Goal: Task Accomplishment & Management: Use online tool/utility

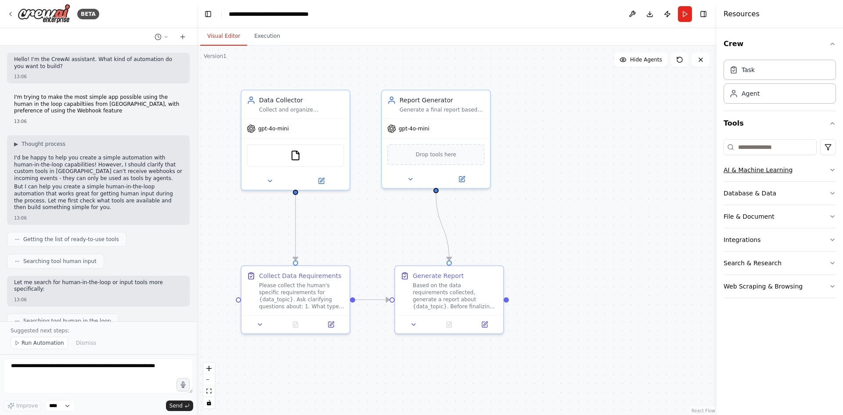
click at [767, 173] on div "AI & Machine Learning" at bounding box center [758, 170] width 69 height 9
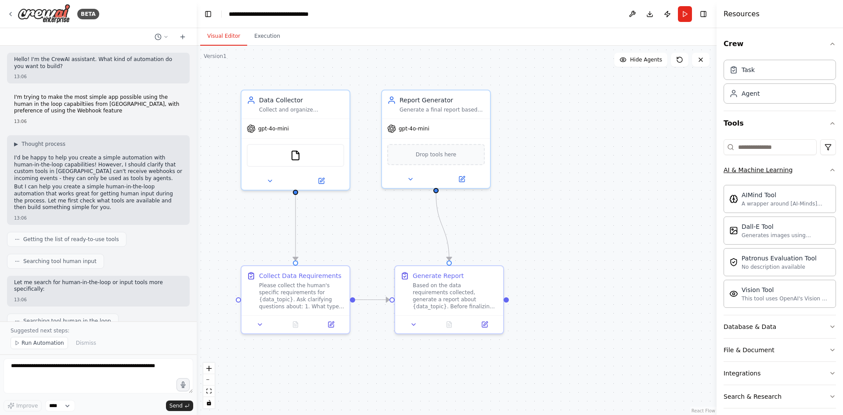
click at [767, 173] on div "AI & Machine Learning" at bounding box center [758, 170] width 69 height 9
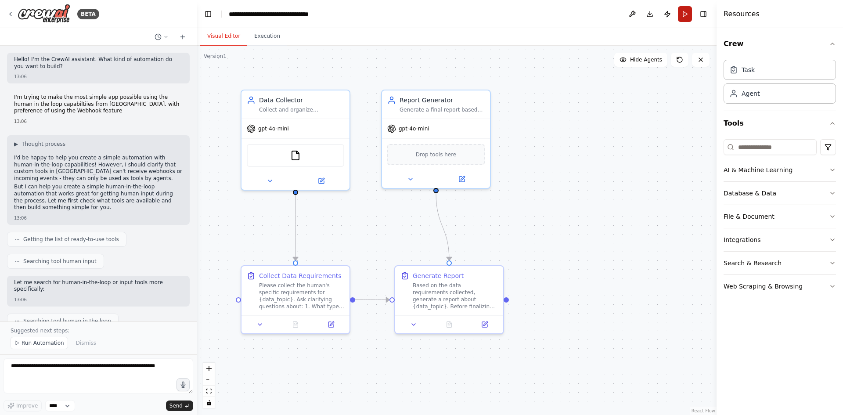
click at [685, 16] on button "Run" at bounding box center [685, 14] width 14 height 16
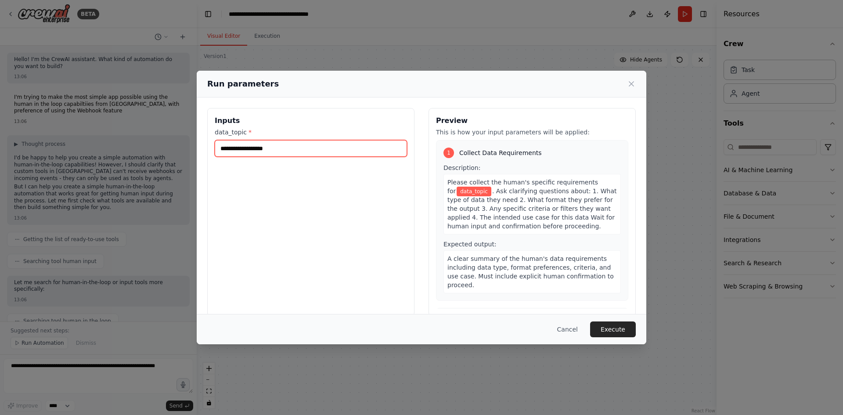
click at [270, 150] on input "data_topic *" at bounding box center [311, 148] width 192 height 17
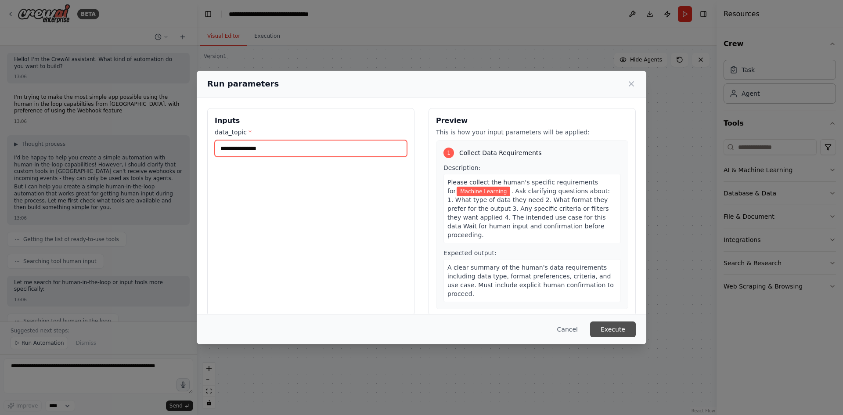
type input "**********"
click at [630, 336] on button "Execute" at bounding box center [613, 329] width 46 height 16
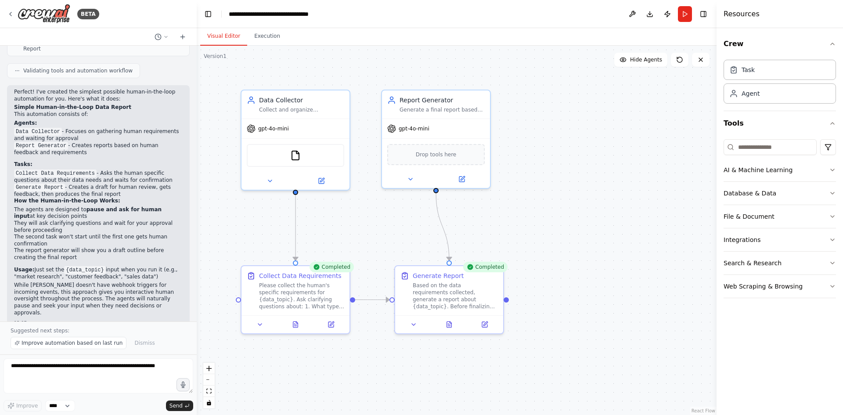
scroll to position [638, 0]
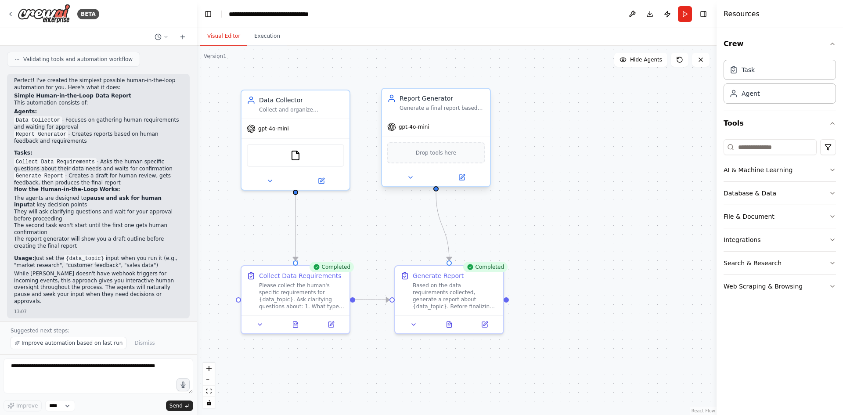
click at [466, 135] on div "gpt-4o-mini" at bounding box center [436, 126] width 108 height 19
click at [462, 109] on div "Generate a final report based on collected data and human requirements. Incorpo…" at bounding box center [442, 108] width 85 height 7
click at [95, 379] on textarea at bounding box center [99, 375] width 190 height 35
click at [450, 317] on div at bounding box center [449, 323] width 108 height 18
click at [449, 317] on div at bounding box center [449, 323] width 108 height 18
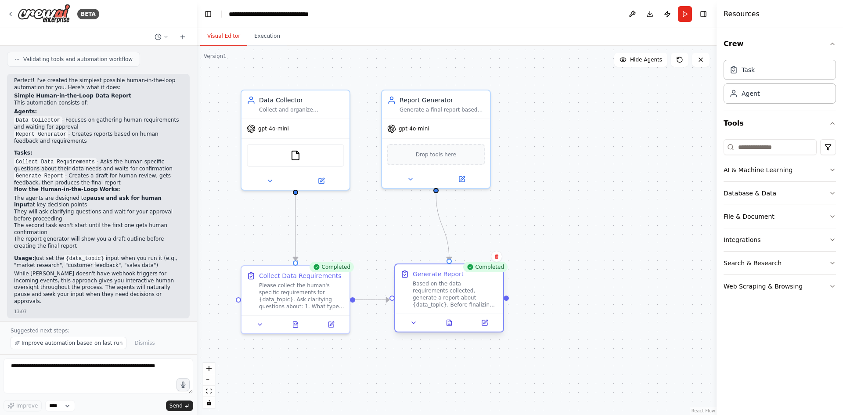
click at [489, 330] on div at bounding box center [449, 323] width 108 height 18
click at [487, 325] on icon at bounding box center [484, 322] width 5 height 5
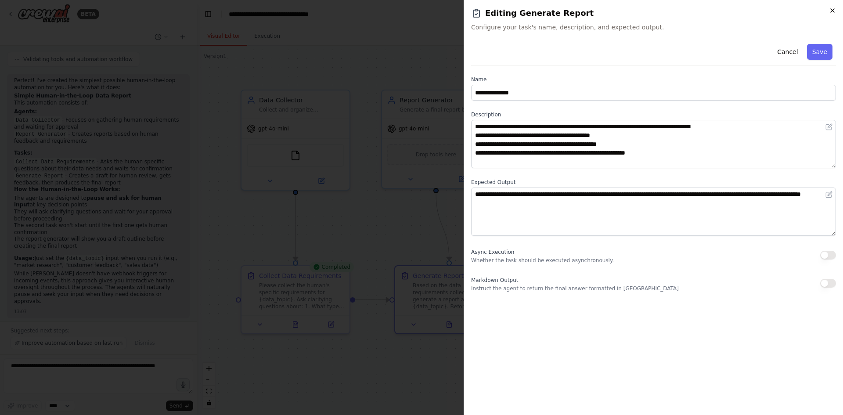
click at [834, 11] on icon "button" at bounding box center [832, 10] width 7 height 7
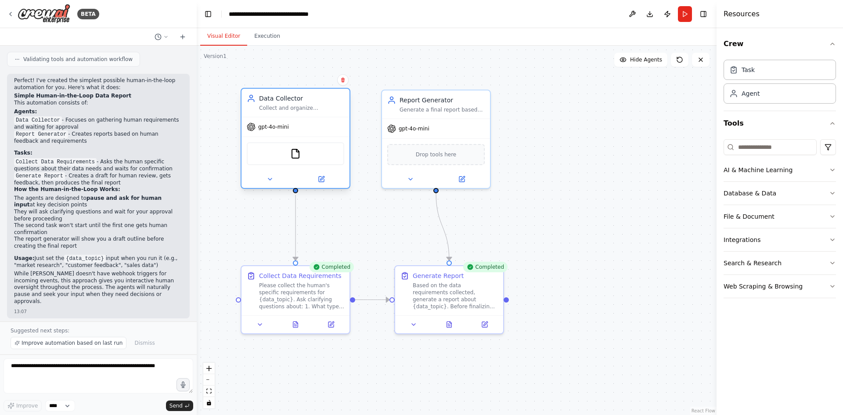
click at [276, 105] on div "Collect and organize information based on human input and requirements. Wait fo…" at bounding box center [301, 108] width 85 height 7
click at [756, 94] on div "Agent" at bounding box center [751, 93] width 18 height 9
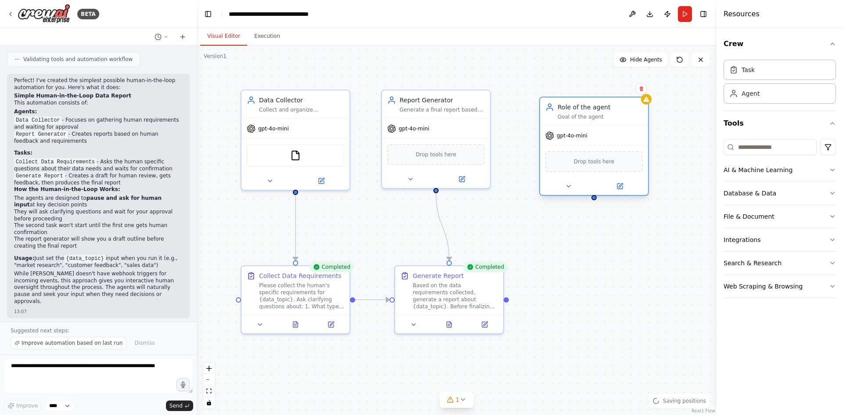
drag, startPoint x: 662, startPoint y: 162, endPoint x: 590, endPoint y: 103, distance: 93.6
click at [593, 113] on div "Goal of the agent" at bounding box center [600, 116] width 85 height 7
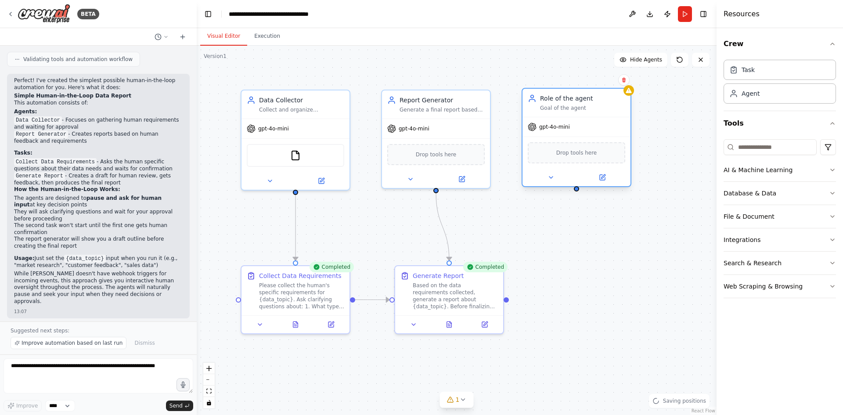
drag, startPoint x: 581, startPoint y: 107, endPoint x: 572, endPoint y: 118, distance: 14.1
click at [572, 118] on div "Role of the agent Goal of the agent gpt-4o-mini Drop tools here" at bounding box center [577, 137] width 110 height 99
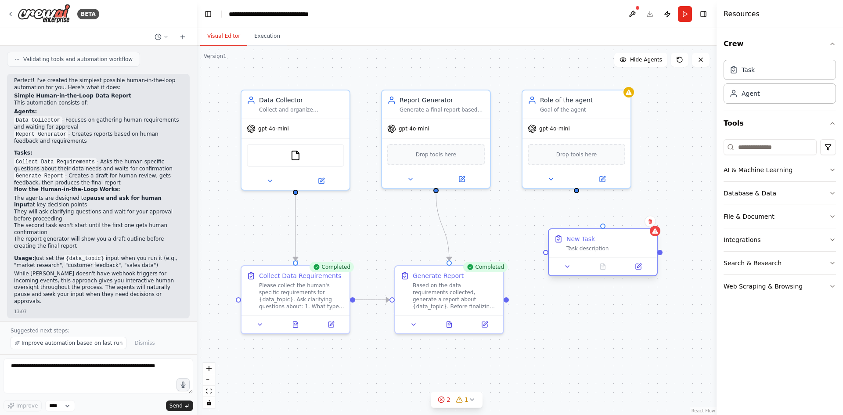
drag, startPoint x: 658, startPoint y: 278, endPoint x: 584, endPoint y: 231, distance: 87.8
click at [588, 235] on div "New Task Task description" at bounding box center [609, 244] width 85 height 18
click at [571, 146] on div "Drop tools here" at bounding box center [576, 152] width 97 height 21
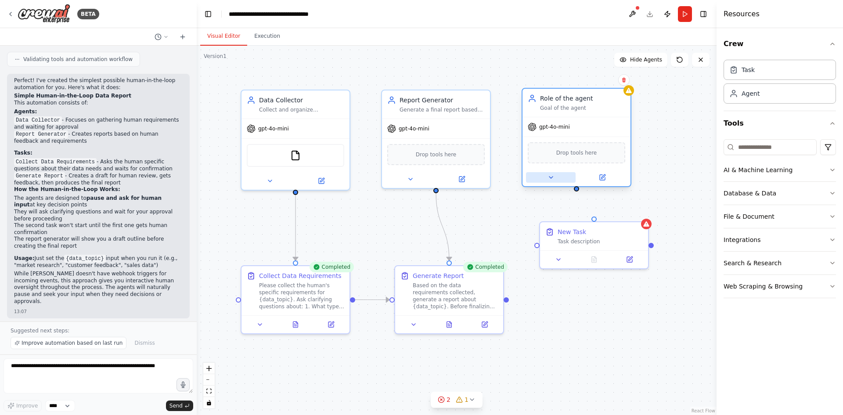
click at [553, 177] on icon at bounding box center [551, 177] width 7 height 7
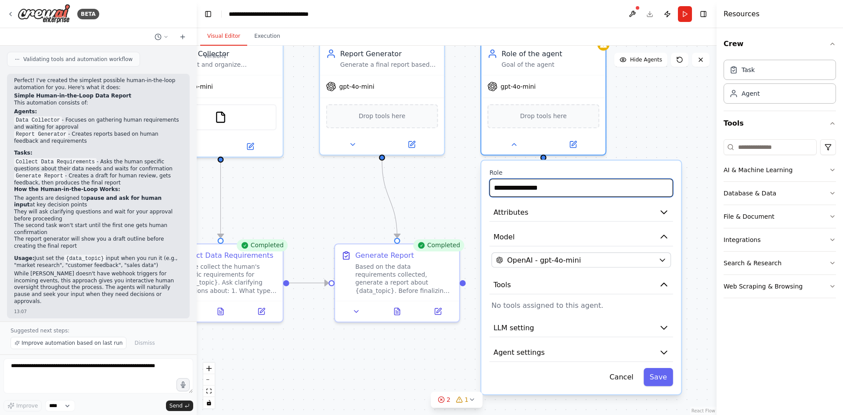
click at [551, 194] on input "**********" at bounding box center [582, 188] width 184 height 18
click at [611, 234] on button "Model" at bounding box center [582, 237] width 184 height 19
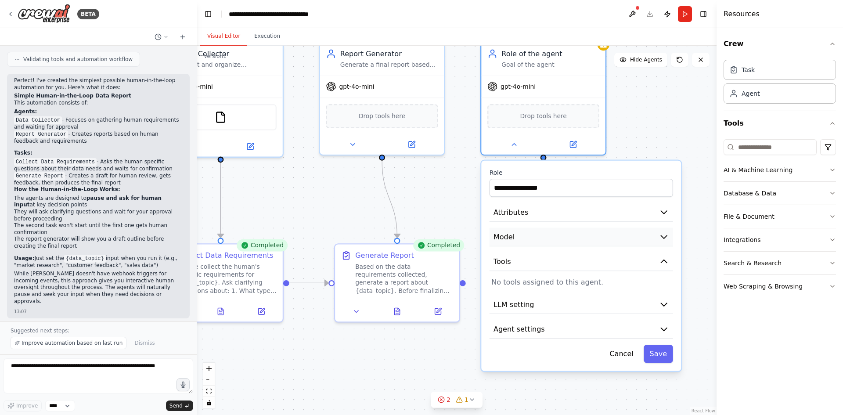
click at [603, 229] on button "Model" at bounding box center [582, 237] width 184 height 19
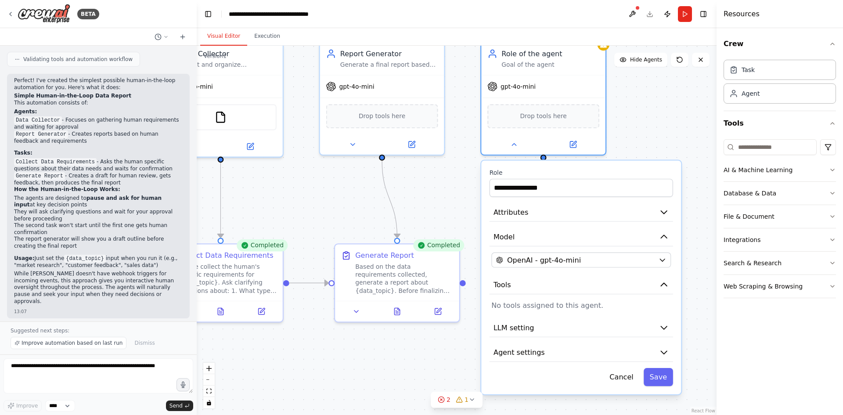
drag, startPoint x: 596, startPoint y: 232, endPoint x: 591, endPoint y: 224, distance: 9.4
click at [596, 234] on button "Model" at bounding box center [582, 237] width 184 height 19
click at [585, 218] on button "Attributes" at bounding box center [582, 212] width 184 height 19
click at [652, 208] on button "Attributes" at bounding box center [582, 212] width 184 height 19
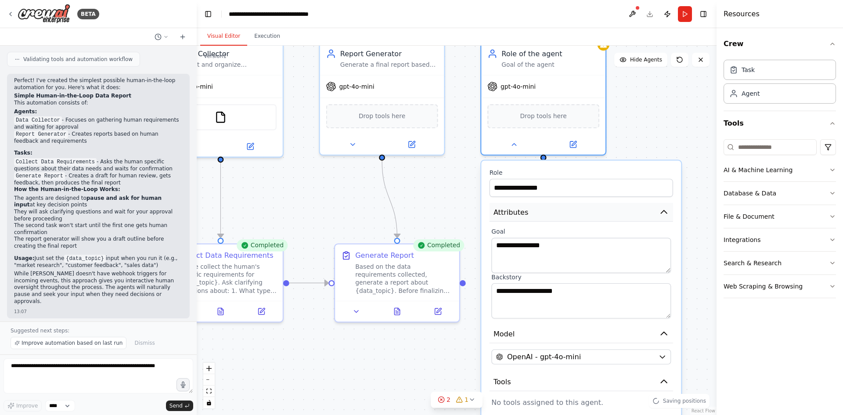
click at [664, 212] on icon "button" at bounding box center [664, 211] width 6 height 3
click at [668, 211] on icon "button" at bounding box center [664, 212] width 10 height 10
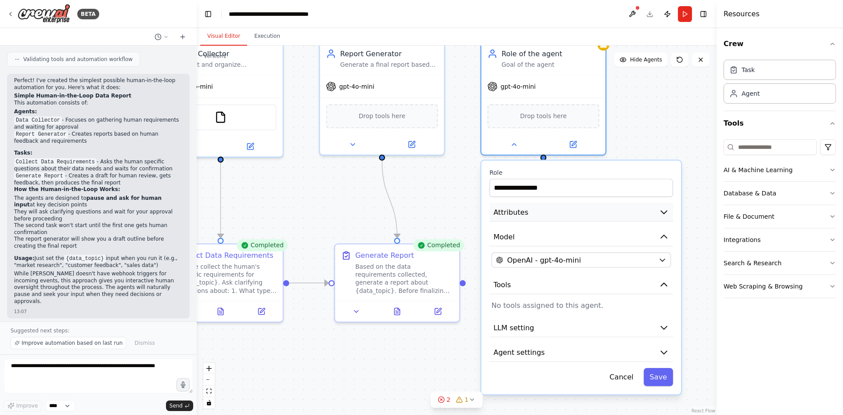
click at [664, 219] on button "Attributes" at bounding box center [582, 212] width 184 height 19
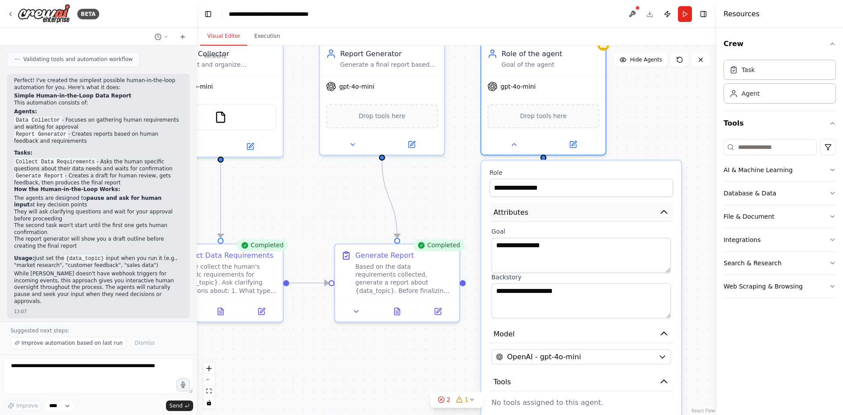
click at [664, 219] on button "Attributes" at bounding box center [582, 212] width 184 height 19
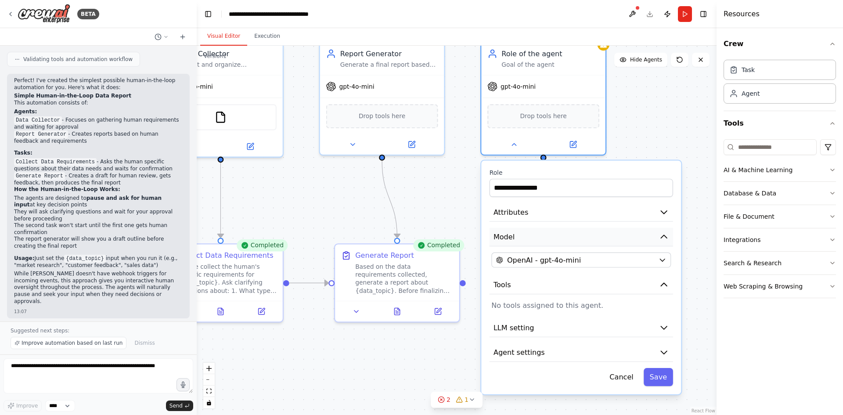
click at [660, 237] on icon "button" at bounding box center [664, 237] width 10 height 10
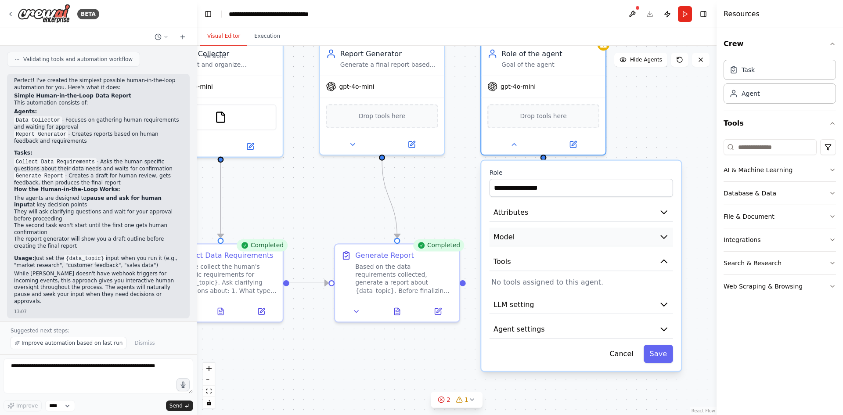
click at [660, 237] on icon "button" at bounding box center [664, 237] width 10 height 10
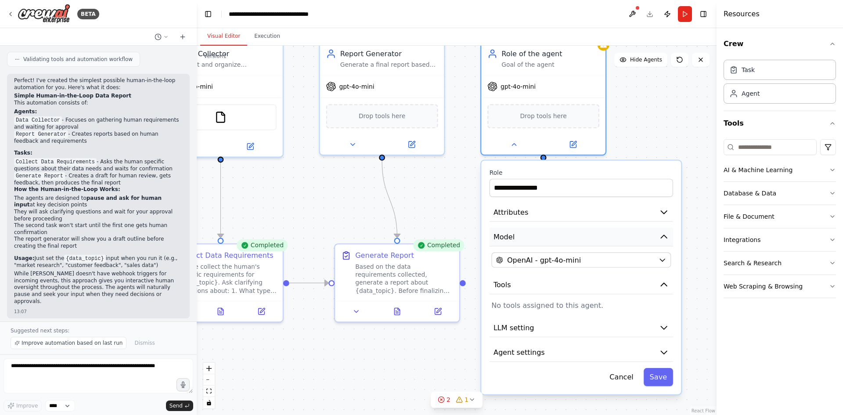
click at [660, 237] on icon "button" at bounding box center [664, 237] width 10 height 10
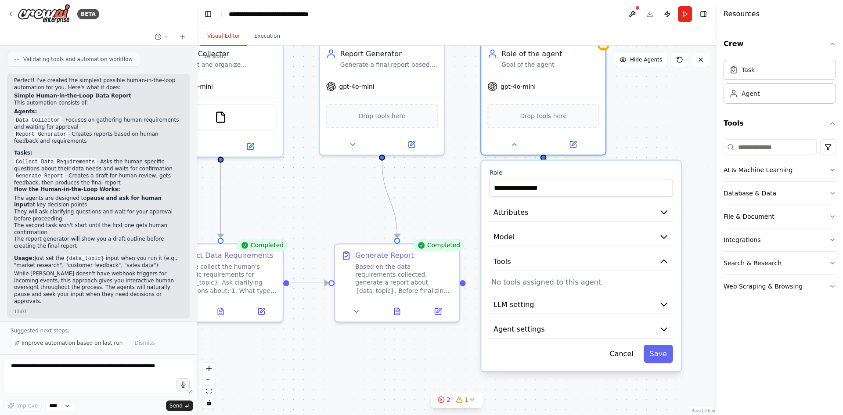
click at [657, 247] on div "**********" at bounding box center [581, 266] width 200 height 210
click at [648, 307] on button "LLM setting" at bounding box center [582, 304] width 184 height 19
click at [666, 307] on icon "button" at bounding box center [664, 305] width 10 height 10
click at [664, 301] on icon "button" at bounding box center [664, 305] width 10 height 10
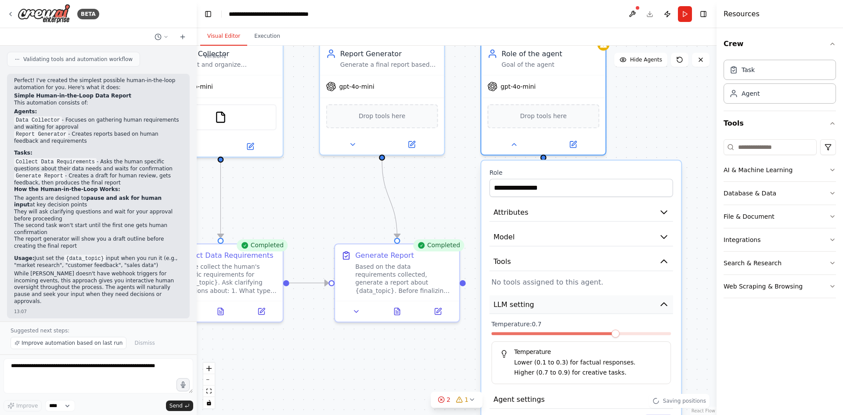
click at [664, 303] on icon "button" at bounding box center [664, 304] width 6 height 3
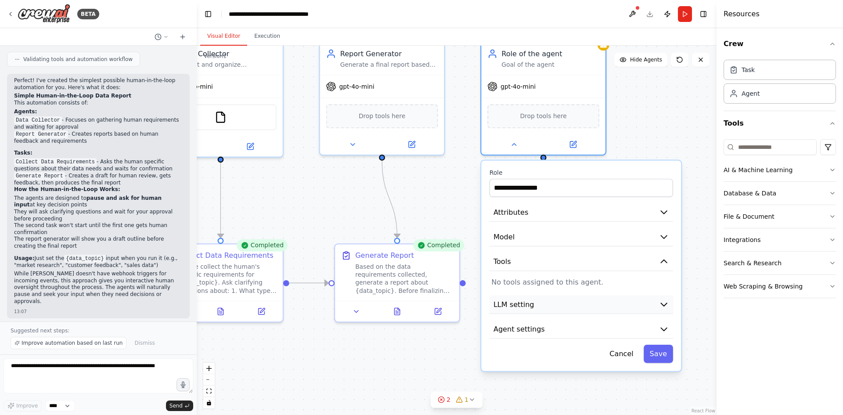
click at [664, 304] on icon "button" at bounding box center [664, 304] width 6 height 3
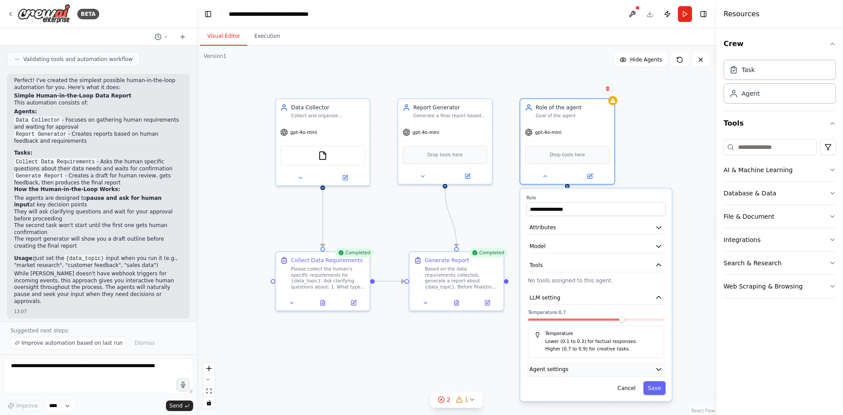
click at [659, 371] on icon "button" at bounding box center [659, 369] width 4 height 2
click at [660, 297] on icon "button" at bounding box center [659, 297] width 4 height 2
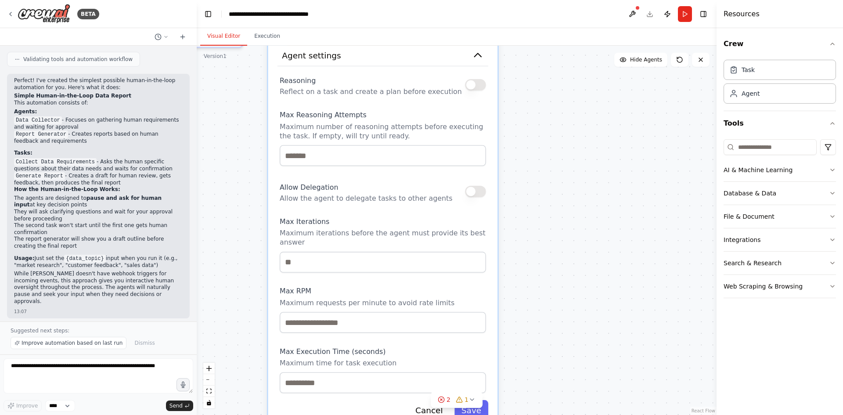
drag, startPoint x: 673, startPoint y: 233, endPoint x: 531, endPoint y: 307, distance: 160.3
click at [532, 306] on div ".deletable-edge-delete-btn { width: 20px; height: 20px; border: 0px solid #ffff…" at bounding box center [457, 230] width 520 height 369
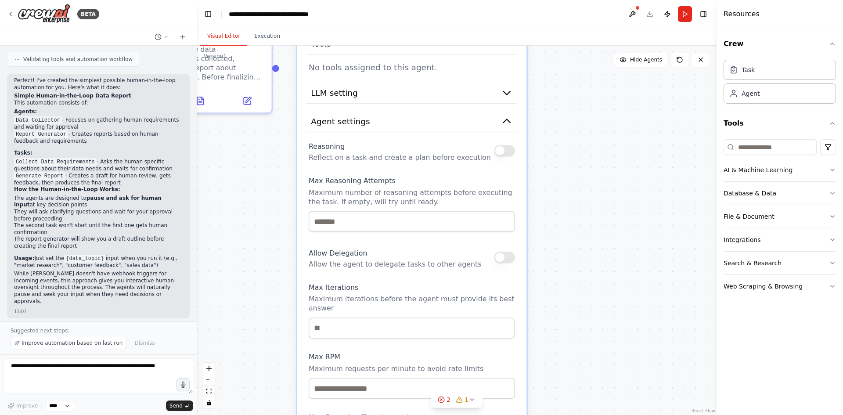
drag, startPoint x: 560, startPoint y: 241, endPoint x: 597, endPoint y: 311, distance: 79.4
click at [597, 311] on div ".deletable-edge-delete-btn { width: 20px; height: 20px; border: 0px solid #ffff…" at bounding box center [457, 230] width 520 height 369
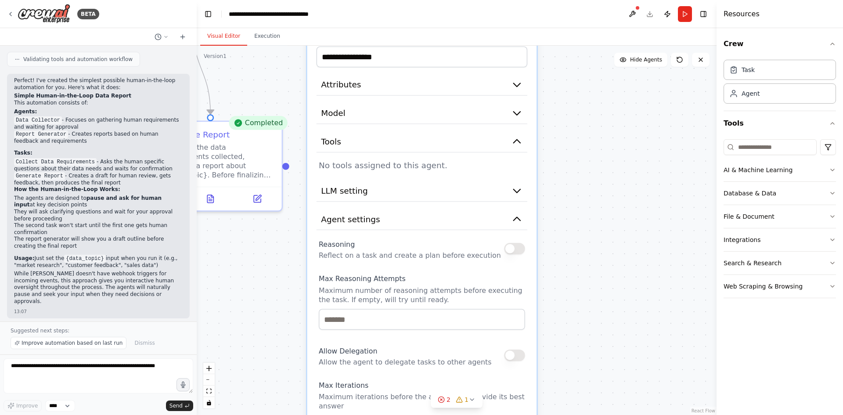
drag, startPoint x: 594, startPoint y: 224, endPoint x: 596, endPoint y: 252, distance: 27.7
click at [596, 252] on div ".deletable-edge-delete-btn { width: 20px; height: 20px; border: 0px solid #ffff…" at bounding box center [457, 230] width 520 height 369
click at [466, 212] on button "Agent settings" at bounding box center [422, 220] width 211 height 22
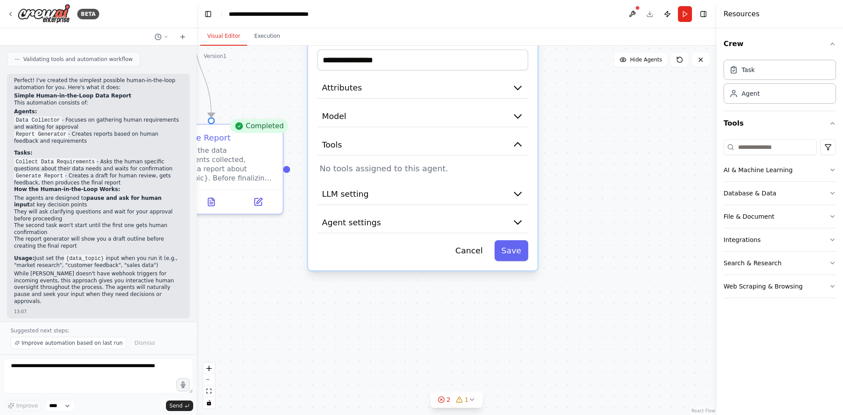
drag, startPoint x: 614, startPoint y: 176, endPoint x: 593, endPoint y: 224, distance: 52.9
click at [612, 230] on div ".deletable-edge-delete-btn { width: 20px; height: 20px; border: 0px solid #ffff…" at bounding box center [457, 230] width 520 height 369
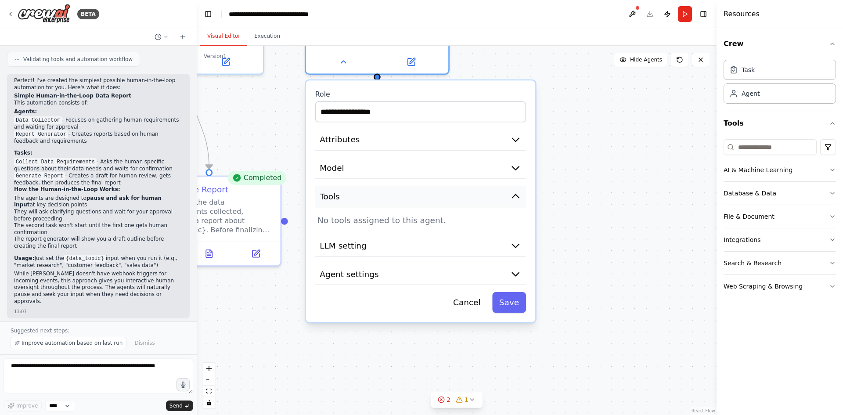
click at [516, 194] on icon "button" at bounding box center [515, 196] width 11 height 11
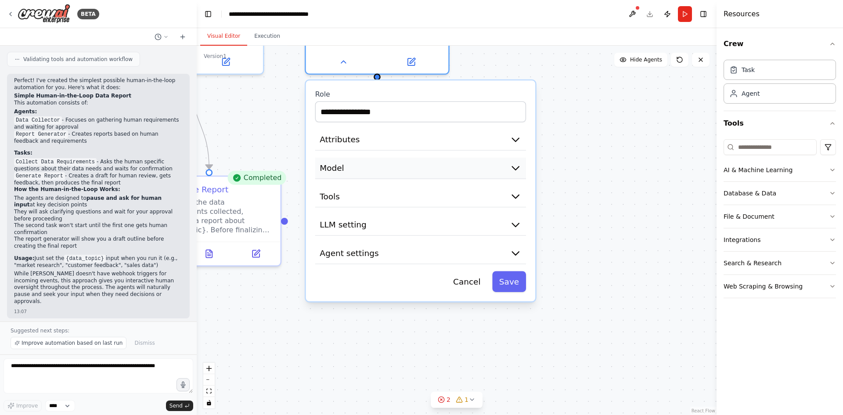
click at [498, 169] on button "Model" at bounding box center [420, 169] width 211 height 22
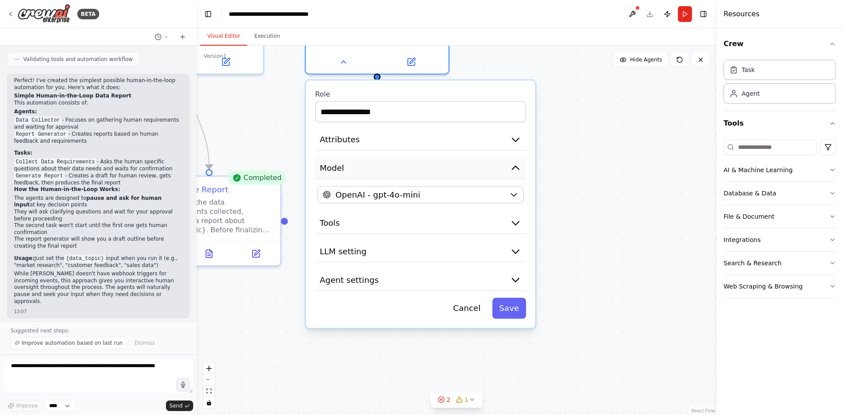
click at [498, 169] on button "Model" at bounding box center [420, 169] width 211 height 22
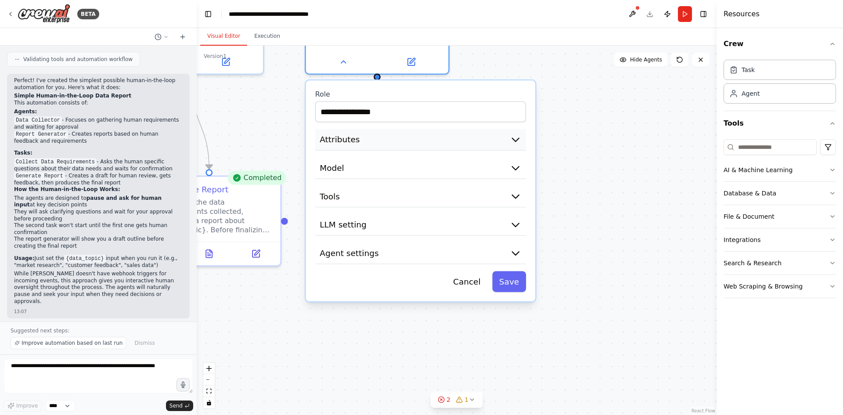
click at [440, 130] on button "Attributes" at bounding box center [420, 140] width 211 height 22
click at [523, 143] on button "Attributes" at bounding box center [420, 140] width 211 height 22
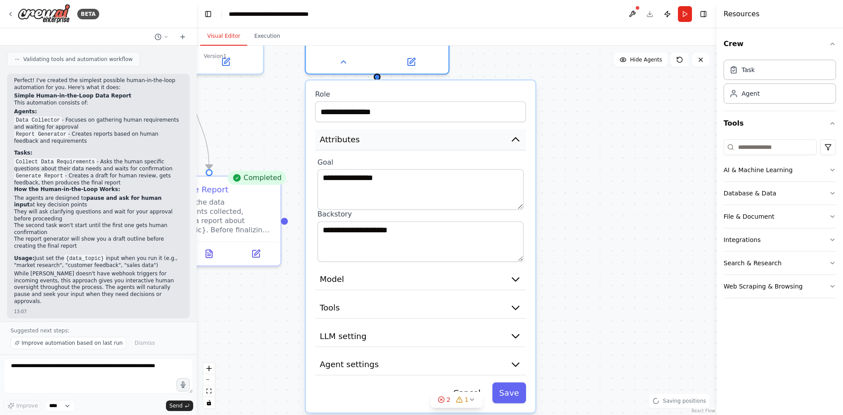
click at [520, 140] on icon "button" at bounding box center [515, 139] width 11 height 11
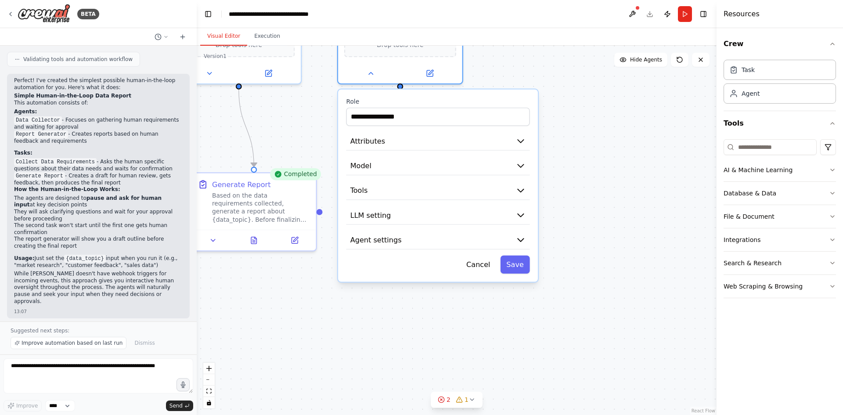
drag, startPoint x: 556, startPoint y: 325, endPoint x: 569, endPoint y: 393, distance: 68.5
click at [569, 393] on div ".deletable-edge-delete-btn { width: 20px; height: 20px; border: 0px solid #ffff…" at bounding box center [457, 230] width 520 height 369
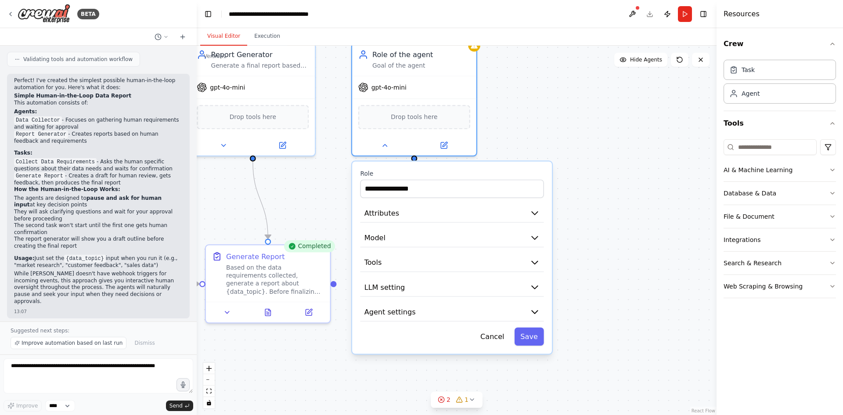
drag, startPoint x: 615, startPoint y: 258, endPoint x: 618, endPoint y: 272, distance: 14.5
click at [618, 272] on div ".deletable-edge-delete-btn { width: 20px; height: 20px; border: 0px solid #ffff…" at bounding box center [457, 230] width 520 height 369
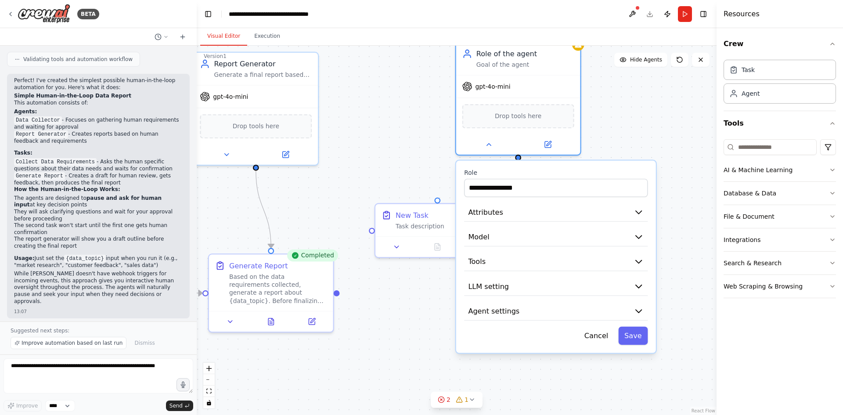
drag, startPoint x: 456, startPoint y: 194, endPoint x: 542, endPoint y: 168, distance: 89.9
click at [542, 168] on div "**********" at bounding box center [556, 257] width 200 height 192
click at [610, 335] on button "Cancel" at bounding box center [596, 336] width 36 height 18
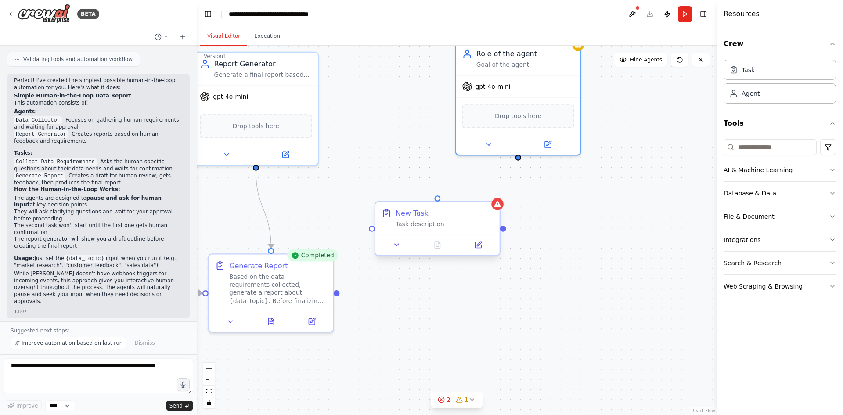
click at [464, 222] on div "Task description" at bounding box center [445, 224] width 98 height 8
click at [480, 256] on div "New Task Task description" at bounding box center [438, 230] width 126 height 55
click at [483, 250] on button at bounding box center [478, 245] width 35 height 12
click at [474, 242] on button at bounding box center [478, 245] width 35 height 12
click at [395, 249] on icon at bounding box center [397, 245] width 8 height 8
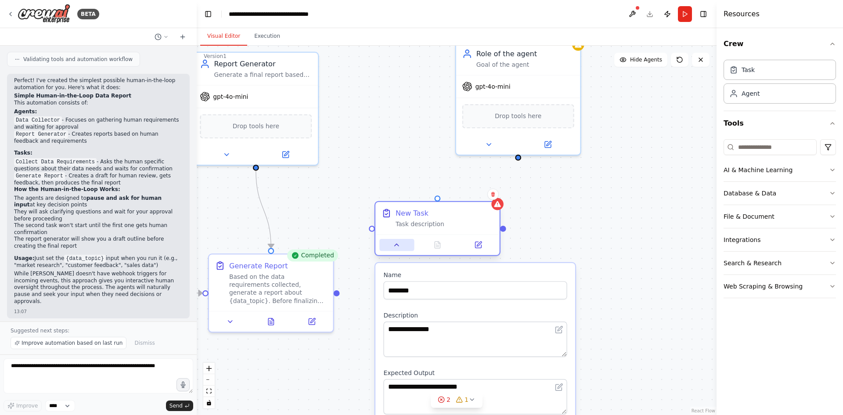
click at [399, 249] on button at bounding box center [396, 245] width 35 height 12
click at [484, 249] on button at bounding box center [478, 245] width 35 height 12
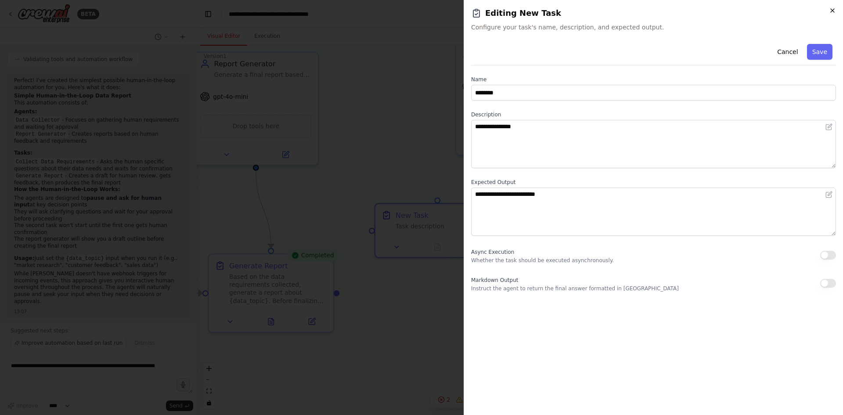
click at [836, 14] on icon "button" at bounding box center [832, 10] width 7 height 7
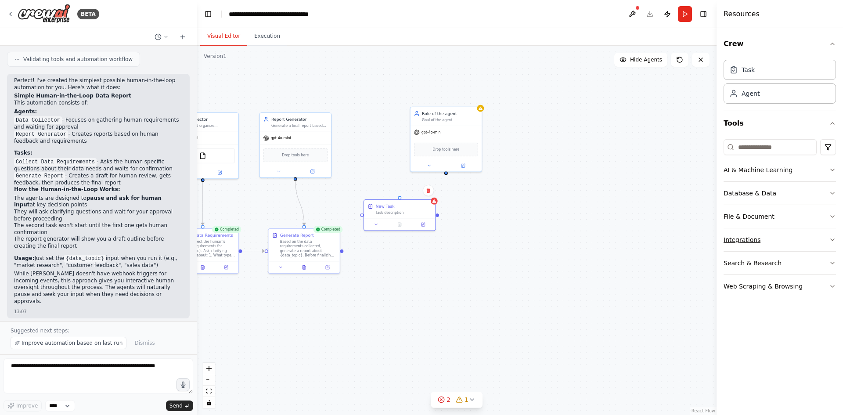
click at [835, 238] on icon "button" at bounding box center [832, 239] width 7 height 7
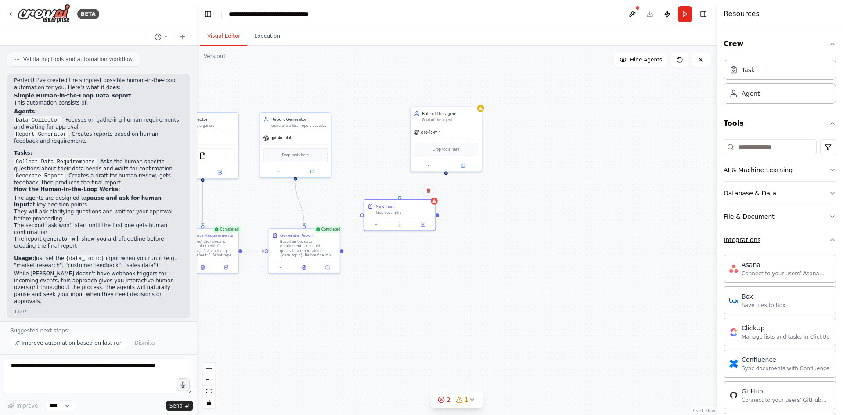
click at [835, 238] on div "Crew Task Agent Tools AI & Machine Learning Database & Data File & Document Int…" at bounding box center [780, 221] width 126 height 387
click at [830, 238] on div "Crew Task Agent Tools AI & Machine Learning Database & Data File & Document Int…" at bounding box center [780, 221] width 126 height 387
click at [829, 239] on icon "button" at bounding box center [832, 239] width 7 height 7
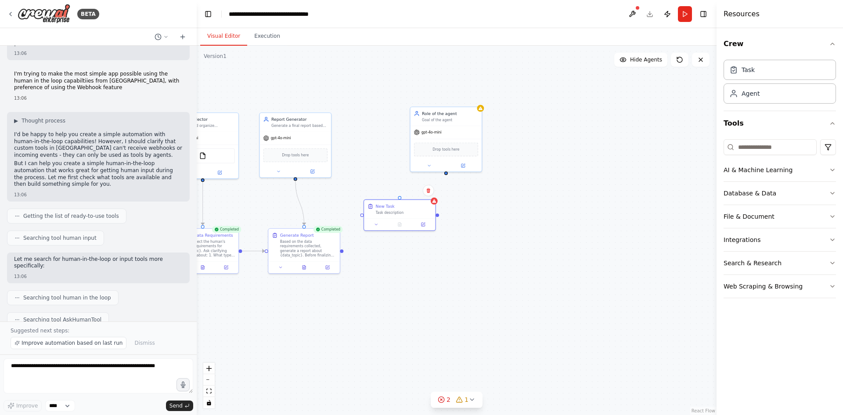
scroll to position [0, 0]
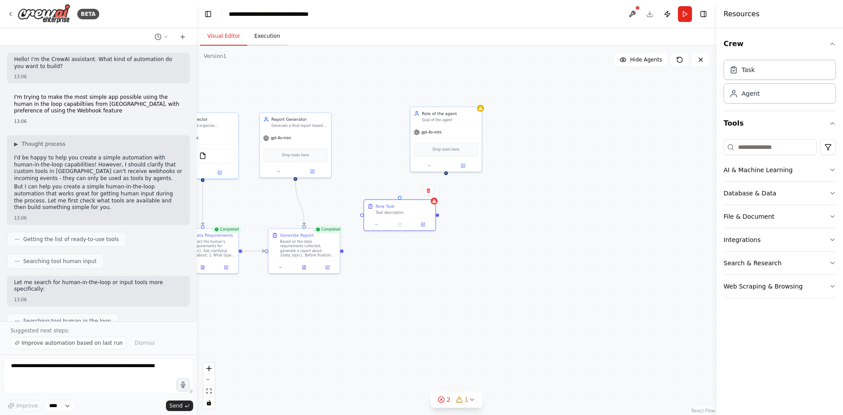
click at [256, 40] on button "Execution" at bounding box center [267, 36] width 40 height 18
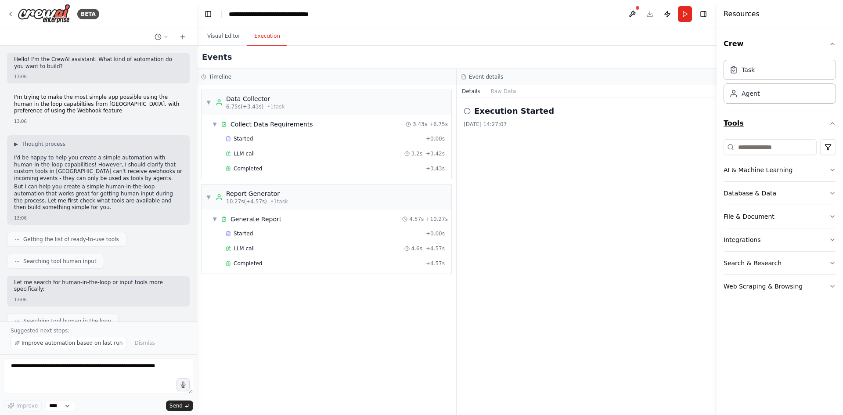
click at [825, 123] on button "Tools" at bounding box center [780, 123] width 112 height 25
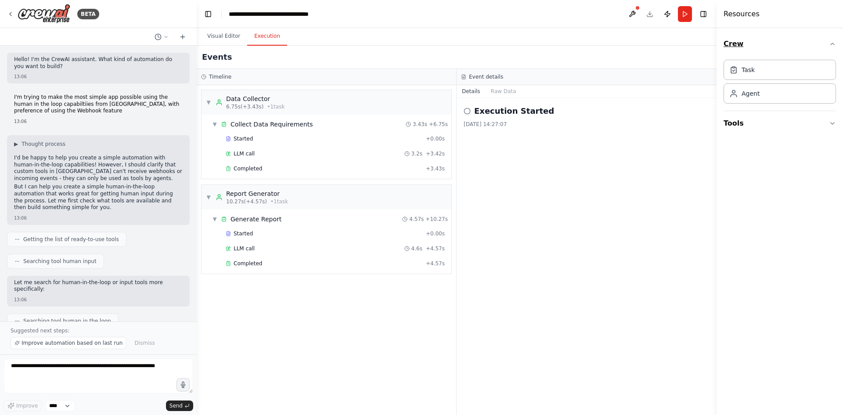
click at [831, 36] on button "Crew" at bounding box center [780, 44] width 112 height 25
click at [831, 38] on button "Crew" at bounding box center [780, 44] width 112 height 25
click at [635, 16] on button at bounding box center [632, 14] width 14 height 16
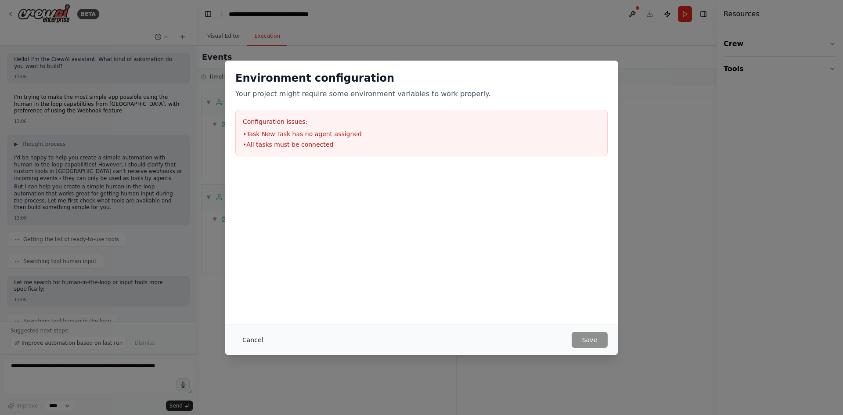
click at [253, 336] on button "Cancel" at bounding box center [252, 340] width 35 height 16
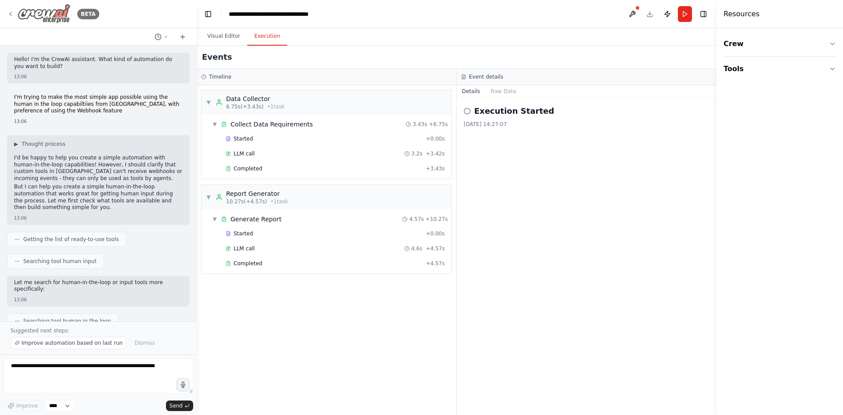
click at [17, 15] on div "BETA" at bounding box center [53, 14] width 92 height 20
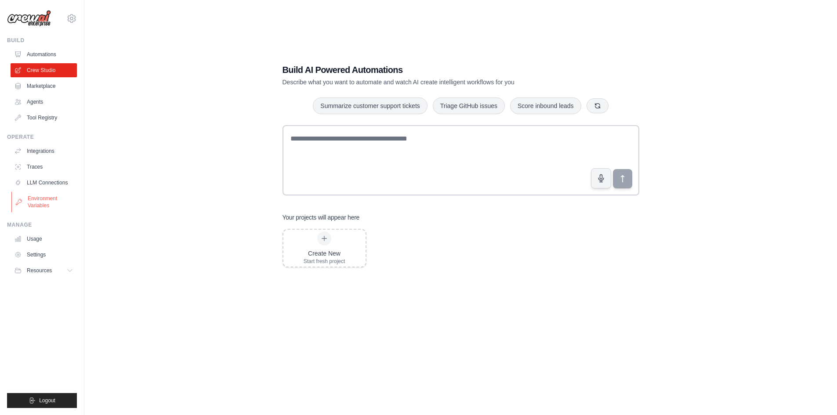
click at [53, 191] on link "Environment Variables" at bounding box center [44, 201] width 66 height 21
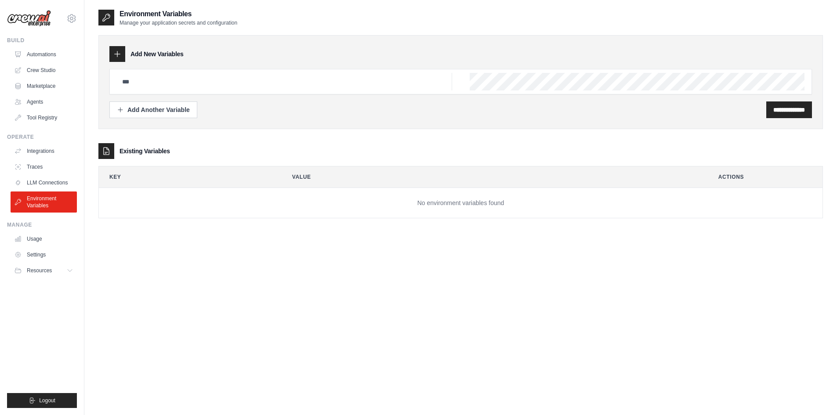
click at [52, 186] on link "LLM Connections" at bounding box center [44, 183] width 66 height 14
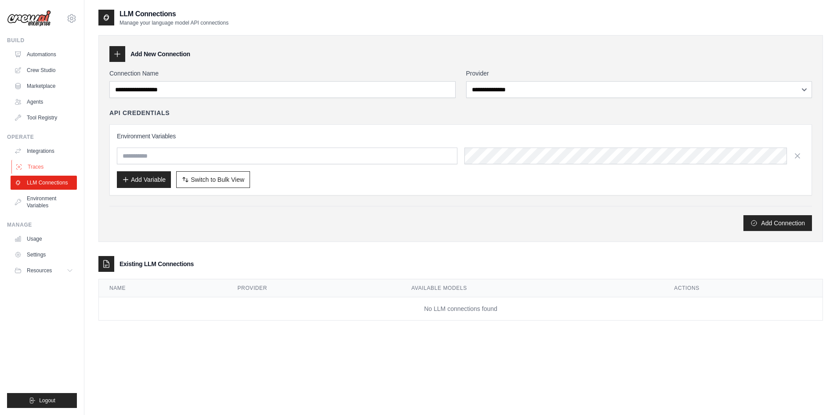
click at [31, 161] on link "Traces" at bounding box center [44, 167] width 66 height 14
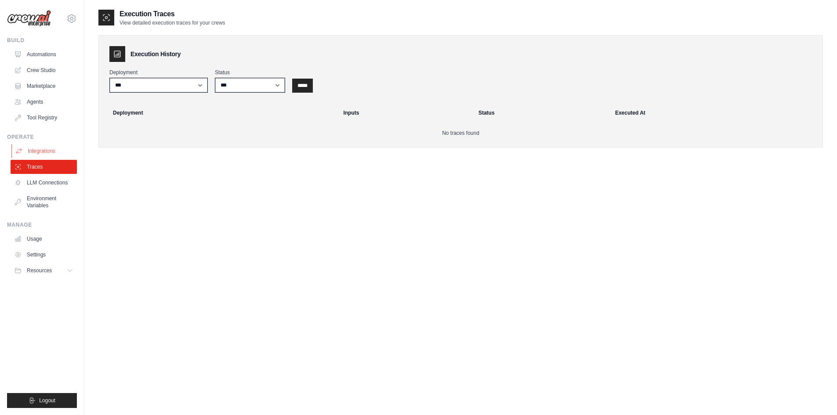
click at [38, 146] on link "Integrations" at bounding box center [44, 151] width 66 height 14
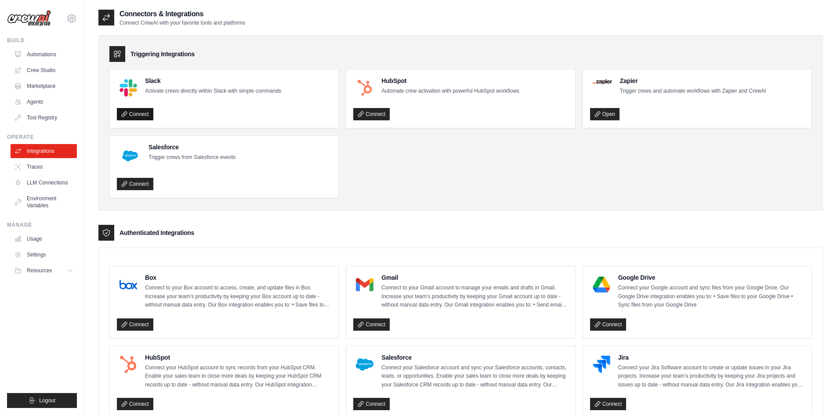
click at [138, 119] on link "Connect" at bounding box center [135, 114] width 36 height 12
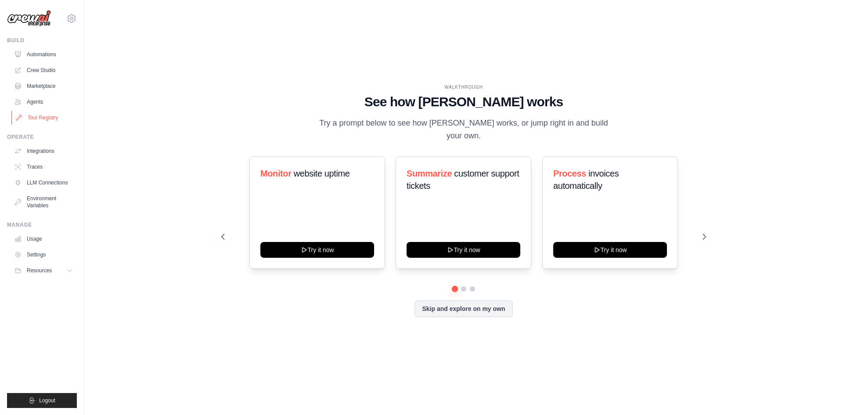
click at [40, 119] on link "Tool Registry" at bounding box center [44, 118] width 66 height 14
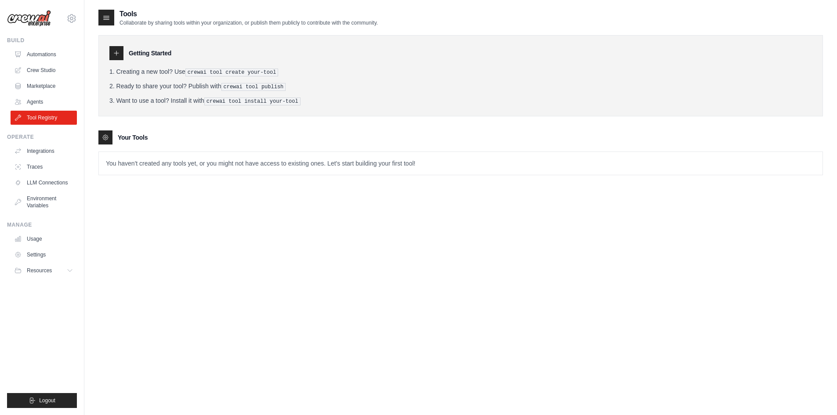
click at [32, 79] on ul "Automations Crew Studio Marketplace Agents Tool Registry" at bounding box center [44, 85] width 66 height 77
click at [34, 69] on link "Crew Studio" at bounding box center [44, 70] width 66 height 14
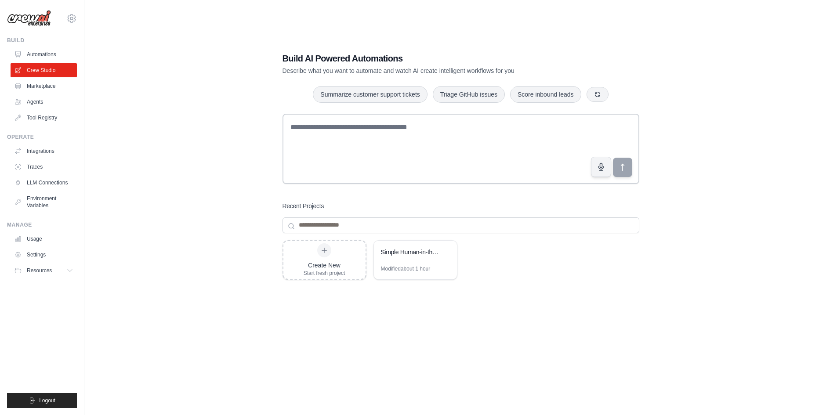
click at [42, 53] on link "Automations" at bounding box center [44, 54] width 66 height 14
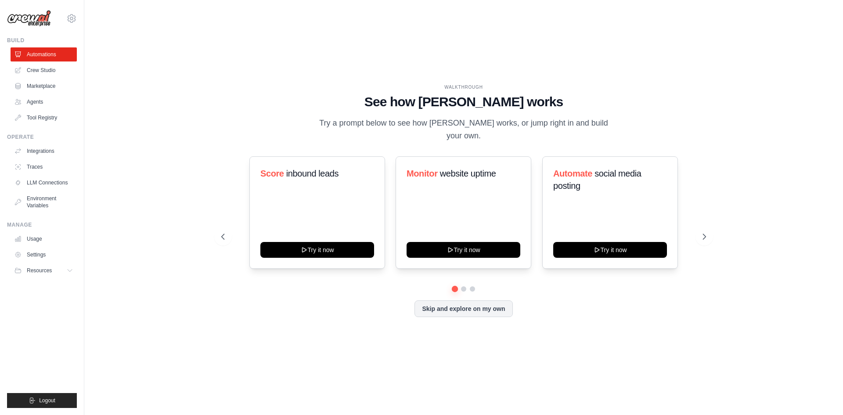
click at [694, 230] on div "Score inbound leads Try it now Monitor website uptime Try it now Automate socia…" at bounding box center [463, 212] width 485 height 112
click at [700, 230] on button at bounding box center [705, 237] width 18 height 18
click at [46, 154] on link "Integrations" at bounding box center [44, 151] width 66 height 14
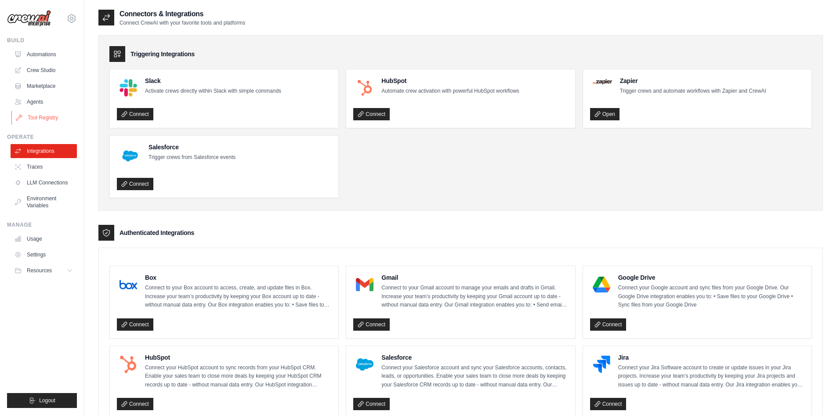
click at [32, 111] on link "Tool Registry" at bounding box center [44, 118] width 66 height 14
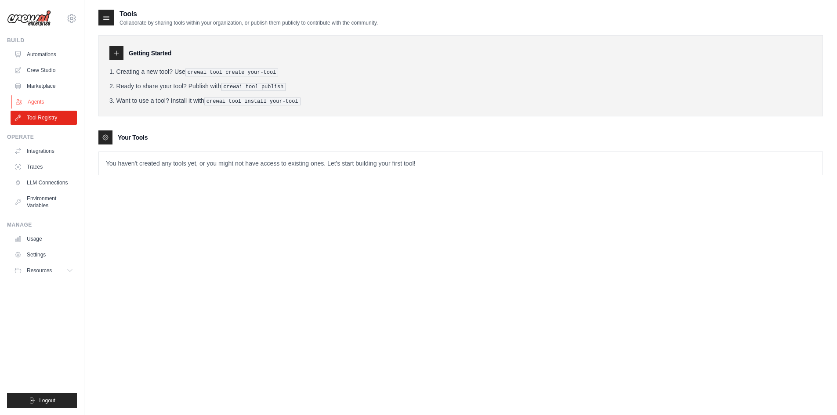
click at [31, 96] on link "Agents" at bounding box center [44, 102] width 66 height 14
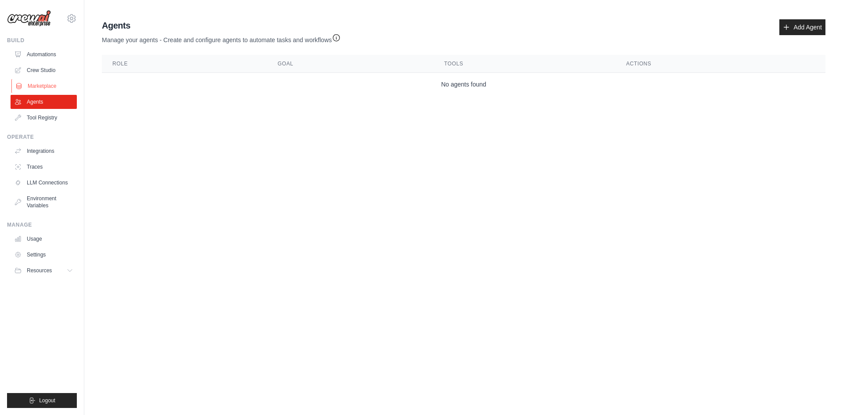
click at [27, 79] on link "Marketplace" at bounding box center [44, 86] width 66 height 14
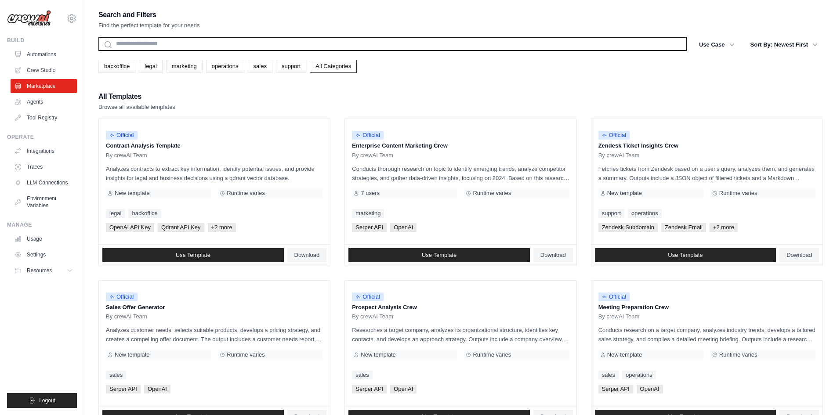
click at [195, 43] on input "text" at bounding box center [392, 44] width 588 height 14
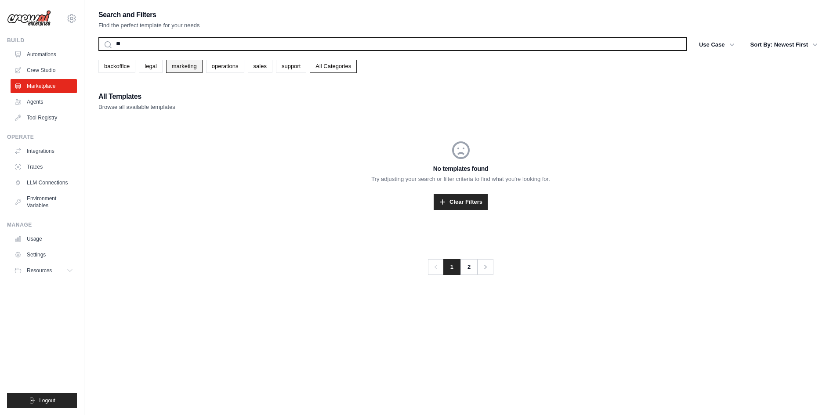
type input "*"
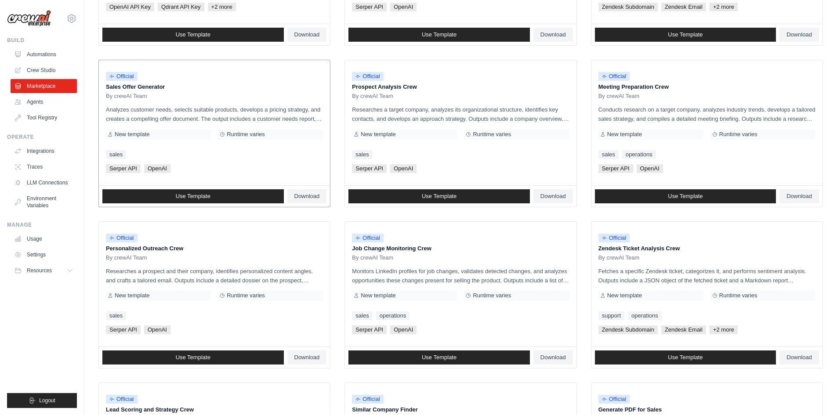
scroll to position [220, 0]
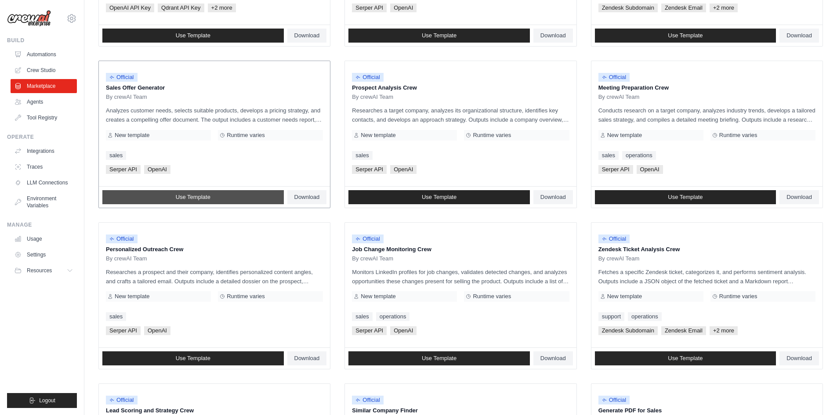
click at [201, 198] on span "Use Template" at bounding box center [193, 197] width 35 height 7
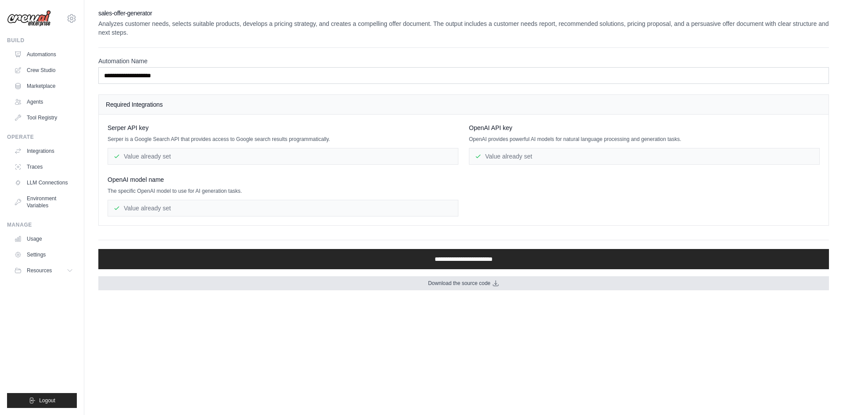
click at [458, 287] on link "Download the source code" at bounding box center [463, 283] width 731 height 14
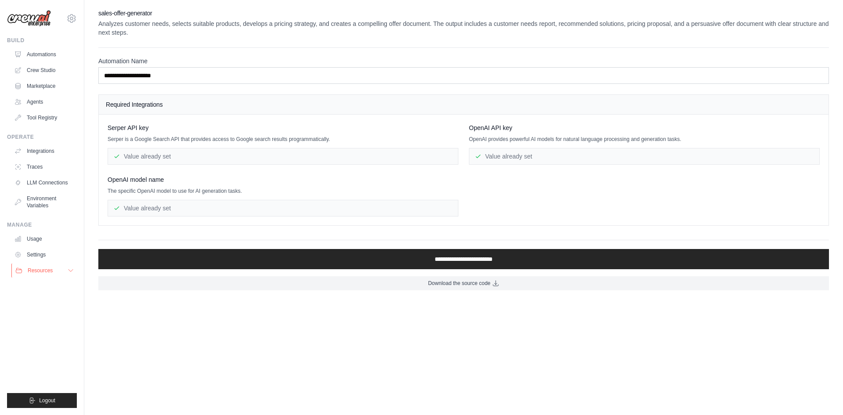
click at [75, 274] on button "Resources" at bounding box center [44, 270] width 66 height 14
click at [58, 327] on span "Video Tutorials" at bounding box center [48, 327] width 35 height 7
click at [38, 172] on link "Traces" at bounding box center [44, 167] width 66 height 14
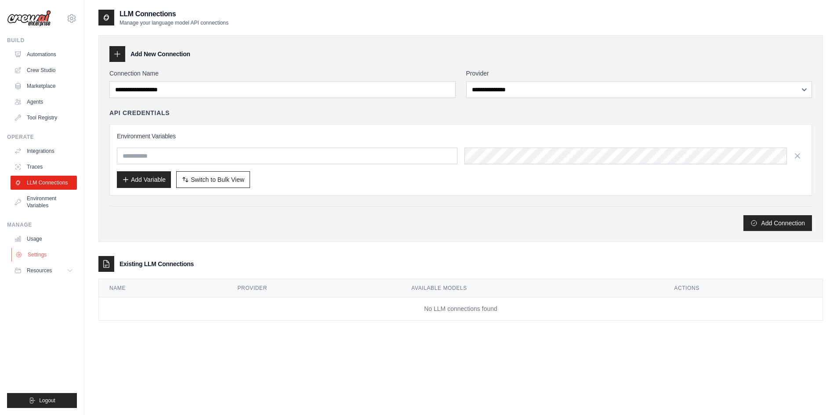
click at [47, 253] on link "Settings" at bounding box center [44, 255] width 66 height 14
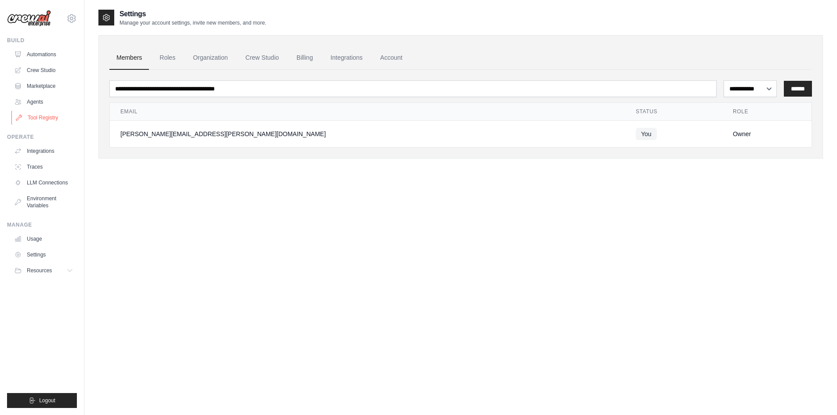
click at [45, 121] on link "Tool Registry" at bounding box center [44, 118] width 66 height 14
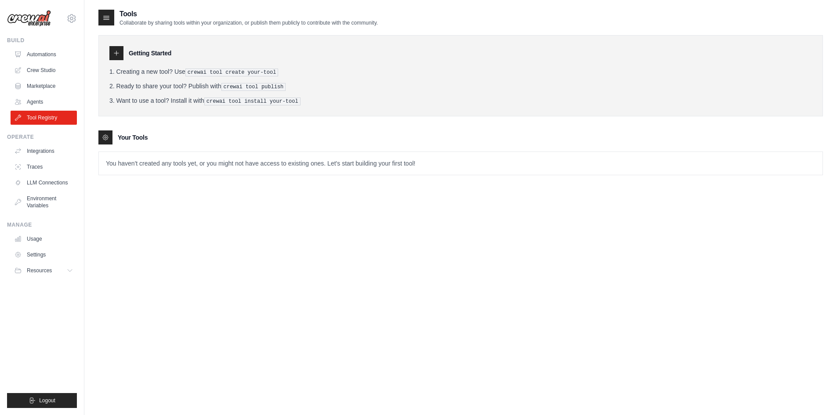
click at [32, 94] on ul "Automations Crew Studio Marketplace Agents Tool Registry" at bounding box center [44, 85] width 66 height 77
click at [37, 104] on link "Agents" at bounding box center [44, 102] width 66 height 14
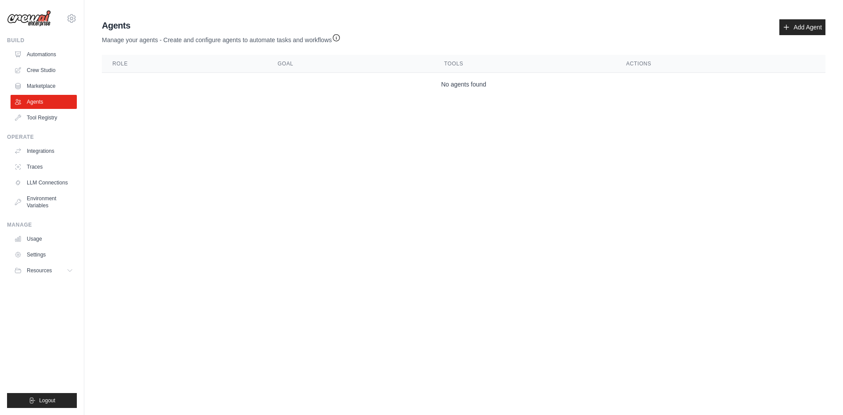
click at [36, 83] on link "Marketplace" at bounding box center [44, 86] width 66 height 14
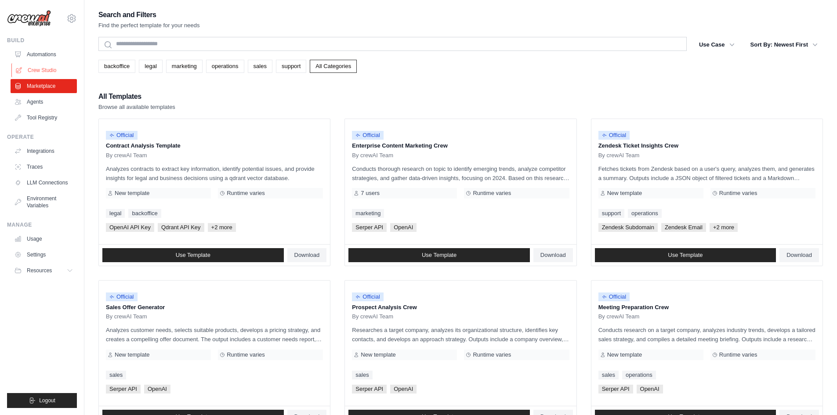
click at [36, 70] on link "Crew Studio" at bounding box center [44, 70] width 66 height 14
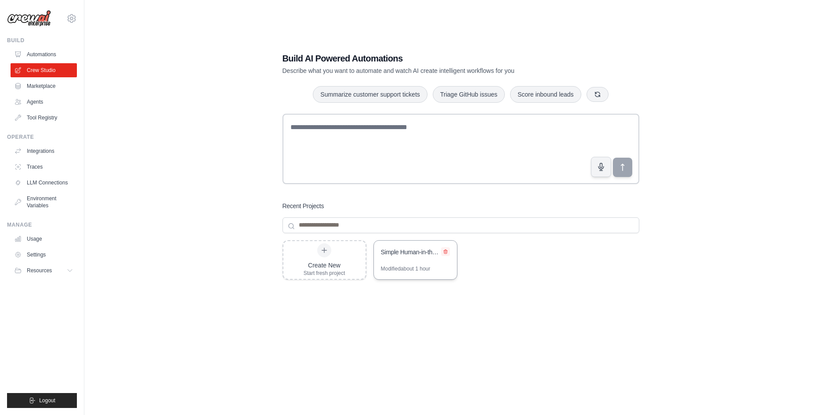
click at [448, 253] on icon at bounding box center [445, 251] width 5 height 5
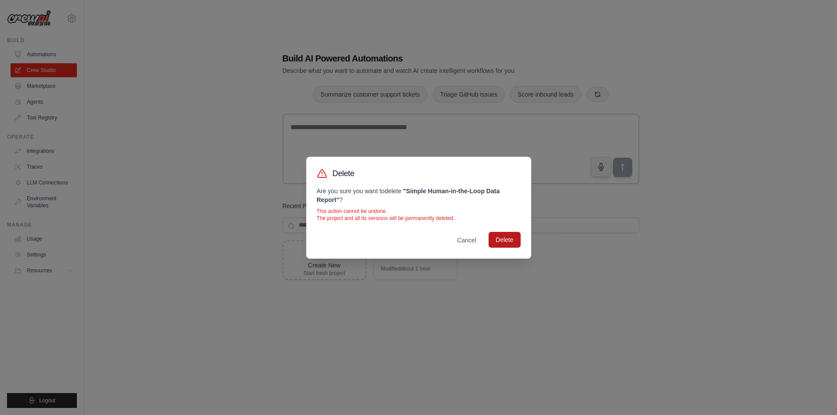
click at [510, 244] on button "Delete" at bounding box center [504, 240] width 32 height 16
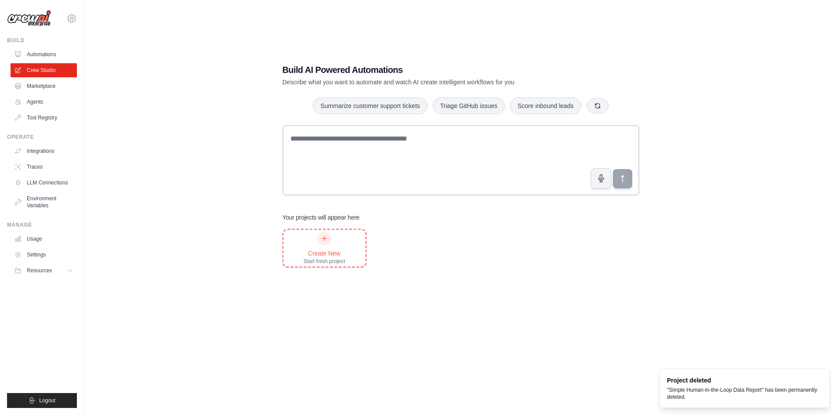
click at [361, 252] on div "Create New Start fresh project" at bounding box center [324, 248] width 82 height 37
click at [43, 55] on link "Automations" at bounding box center [44, 54] width 66 height 14
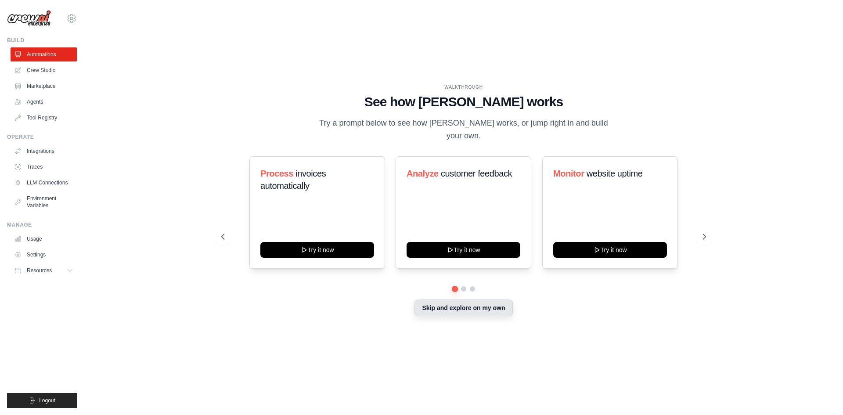
click at [462, 305] on button "Skip and explore on my own" at bounding box center [464, 308] width 98 height 17
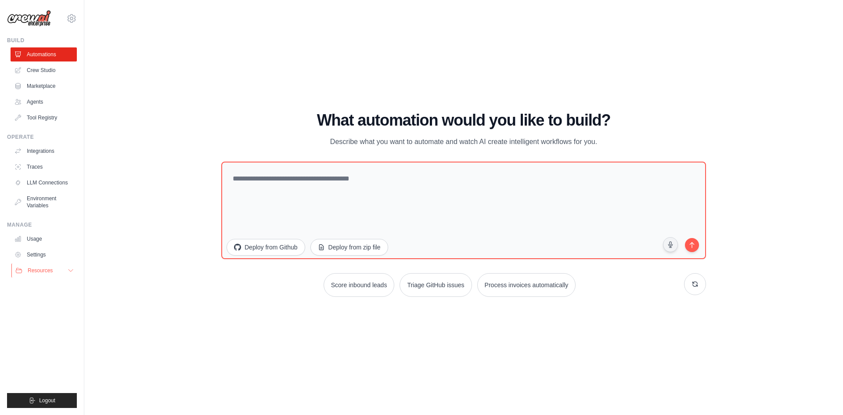
click at [60, 276] on button "Resources" at bounding box center [44, 270] width 66 height 14
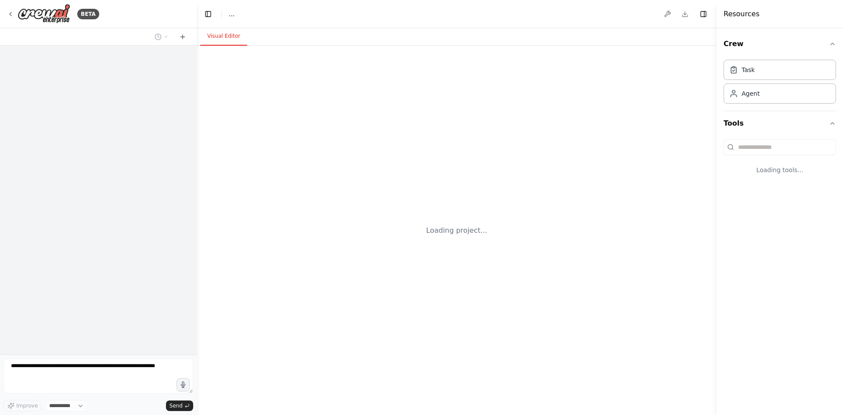
select select "****"
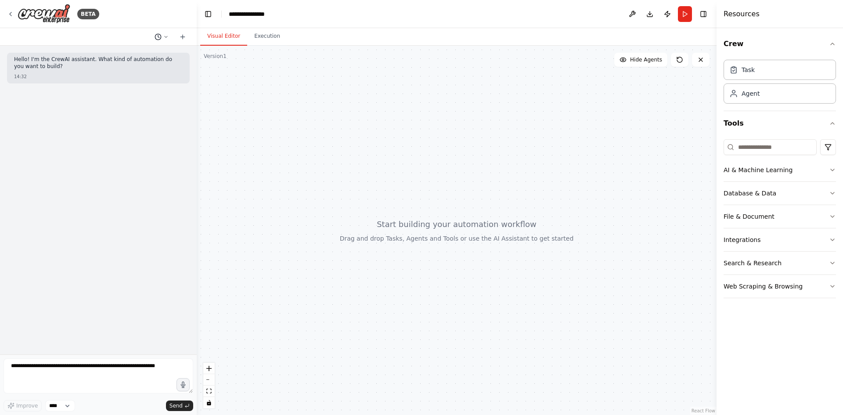
click at [166, 38] on icon at bounding box center [165, 36] width 5 height 5
click at [166, 38] on div at bounding box center [98, 207] width 197 height 415
click at [240, 37] on button "Visual Editor" at bounding box center [223, 36] width 47 height 18
click at [263, 37] on button "Execution" at bounding box center [267, 36] width 40 height 18
click at [231, 38] on button "Visual Editor" at bounding box center [223, 36] width 47 height 18
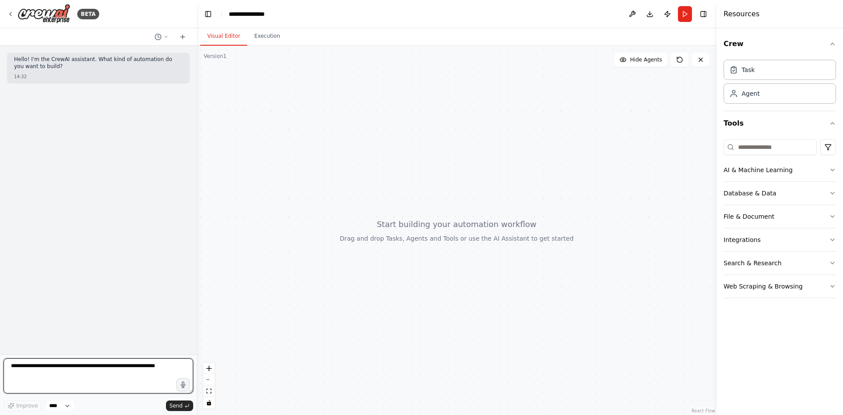
click at [90, 372] on textarea at bounding box center [99, 375] width 190 height 35
type textarea "**********"
drag, startPoint x: 178, startPoint y: 398, endPoint x: 184, endPoint y: 403, distance: 7.2
click at [178, 398] on div "**********" at bounding box center [99, 384] width 190 height 53
click at [184, 404] on button "Send" at bounding box center [179, 406] width 27 height 11
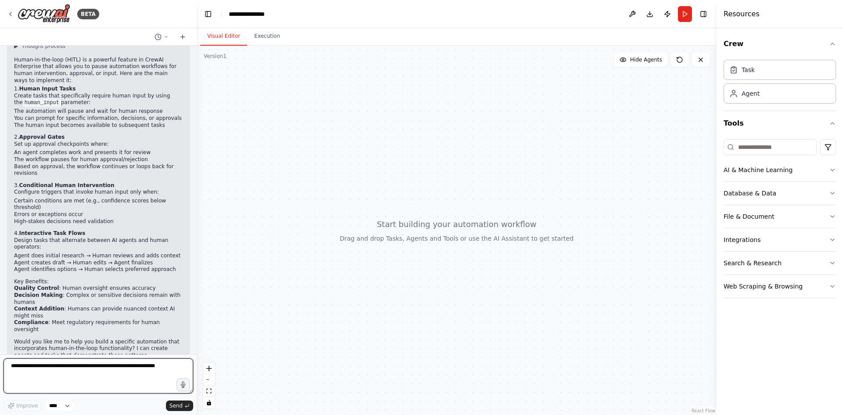
scroll to position [88, 0]
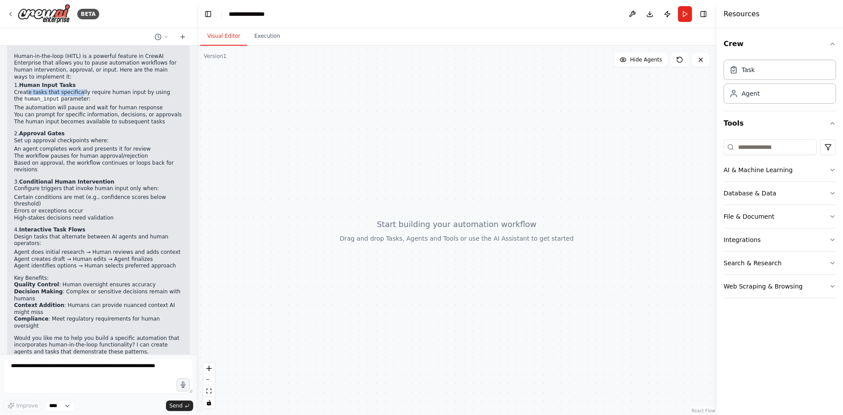
drag, startPoint x: 22, startPoint y: 87, endPoint x: 78, endPoint y: 91, distance: 55.9
click at [76, 91] on p "Create tasks that specifically require human input by using the human_input par…" at bounding box center [98, 96] width 169 height 14
click at [78, 91] on p "Create tasks that specifically require human input by using the human_input par…" at bounding box center [98, 96] width 169 height 14
drag, startPoint x: 60, startPoint y: 96, endPoint x: 134, endPoint y: 96, distance: 74.2
click at [134, 96] on p "Create tasks that specifically require human input by using the human_input par…" at bounding box center [98, 96] width 169 height 14
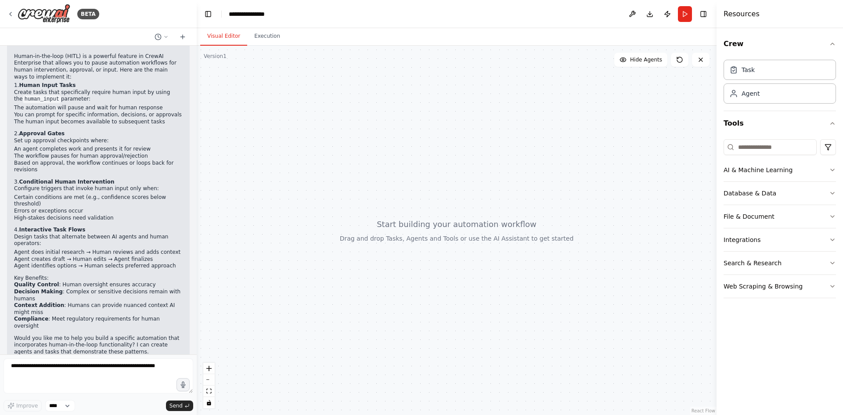
drag, startPoint x: 134, startPoint y: 97, endPoint x: 128, endPoint y: 99, distance: 6.5
click at [133, 97] on p "Create tasks that specifically require human input by using the human_input par…" at bounding box center [98, 96] width 169 height 14
drag, startPoint x: 51, startPoint y: 108, endPoint x: 61, endPoint y: 118, distance: 14.0
click at [61, 118] on ul "The automation will pause and wait for human response You can prompt for specif…" at bounding box center [98, 115] width 169 height 21
click at [27, 113] on li "You can prompt for specific information, decisions, or approvals" at bounding box center [98, 115] width 169 height 7
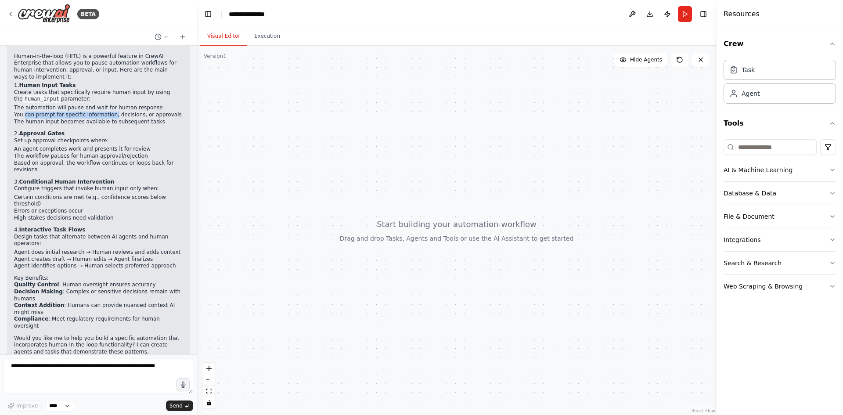
drag, startPoint x: 27, startPoint y: 113, endPoint x: 93, endPoint y: 119, distance: 66.1
click at [107, 113] on li "You can prompt for specific information, decisions, or approvals" at bounding box center [98, 115] width 169 height 7
drag, startPoint x: 90, startPoint y: 119, endPoint x: 33, endPoint y: 121, distance: 56.7
click at [71, 121] on li "The human input becomes available to subsequent tasks" at bounding box center [98, 122] width 169 height 7
drag, startPoint x: 0, startPoint y: 119, endPoint x: 144, endPoint y: 123, distance: 143.7
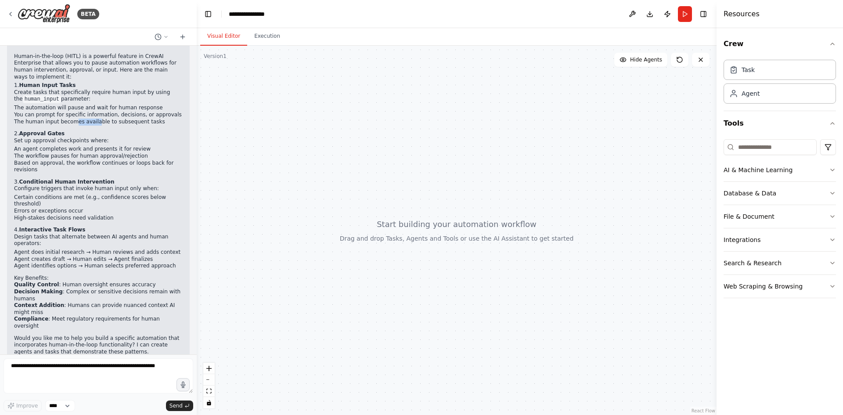
click at [143, 123] on div "BETA Hello! I'm the CrewAI assistant. What kind of automation do you want to bu…" at bounding box center [98, 207] width 197 height 415
drag, startPoint x: 141, startPoint y: 123, endPoint x: 25, endPoint y: 123, distance: 115.9
click at [46, 123] on li "The human input becomes available to subsequent tasks" at bounding box center [98, 122] width 169 height 7
drag, startPoint x: 20, startPoint y: 124, endPoint x: 19, endPoint y: 132, distance: 8.0
click at [19, 128] on div "Human-in-the-loop (HITL) is a powerful feature in CrewAI Enterprise that allows…" at bounding box center [98, 205] width 169 height 304
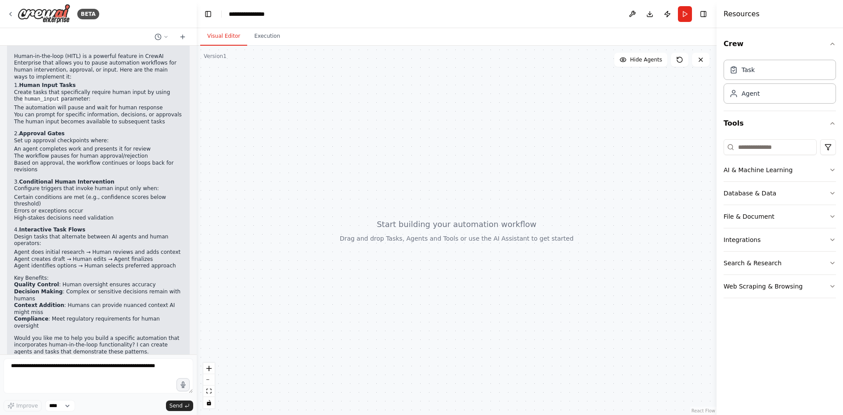
scroll to position [89, 0]
drag, startPoint x: 22, startPoint y: 150, endPoint x: 70, endPoint y: 161, distance: 48.6
click at [65, 158] on ul "An agent completes work and presents it for review The workflow pauses for huma…" at bounding box center [98, 158] width 169 height 27
drag, startPoint x: 47, startPoint y: 306, endPoint x: 139, endPoint y: 303, distance: 92.3
click at [139, 315] on li "Compliance : Meet regulatory requirements for human oversight" at bounding box center [98, 322] width 169 height 14
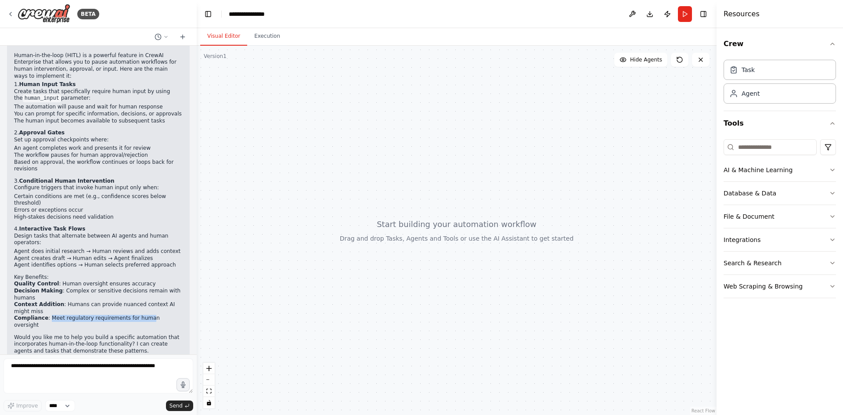
click at [139, 315] on li "Compliance : Meet regulatory requirements for human oversight" at bounding box center [98, 322] width 169 height 14
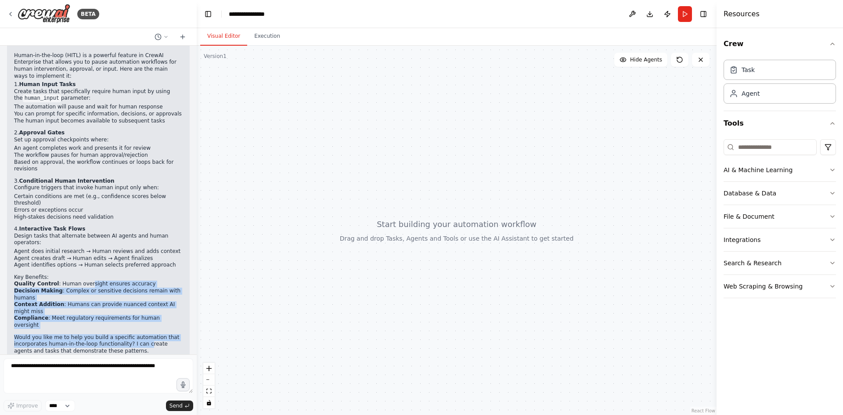
drag, startPoint x: 84, startPoint y: 272, endPoint x: 94, endPoint y: 310, distance: 39.0
click at [120, 319] on div "Human-in-the-loop (HITL) is a powerful feature in CrewAI Enterprise that allows…" at bounding box center [98, 204] width 169 height 304
click at [93, 309] on div "Human-in-the-loop (HITL) is a powerful feature in CrewAI Enterprise that allows…" at bounding box center [98, 204] width 169 height 304
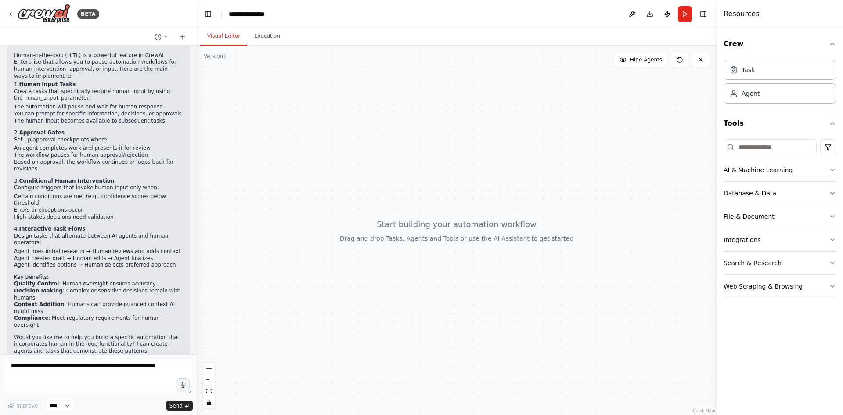
drag, startPoint x: 92, startPoint y: 282, endPoint x: 133, endPoint y: 301, distance: 45.2
click at [132, 288] on li "Decision Making : Complex or sensitive decisions remain with humans" at bounding box center [98, 295] width 169 height 14
click at [132, 315] on li "Compliance : Meet regulatory requirements for human oversight" at bounding box center [98, 322] width 169 height 14
click at [137, 365] on textarea at bounding box center [99, 375] width 190 height 35
drag, startPoint x: 168, startPoint y: 369, endPoint x: 92, endPoint y: 368, distance: 76.0
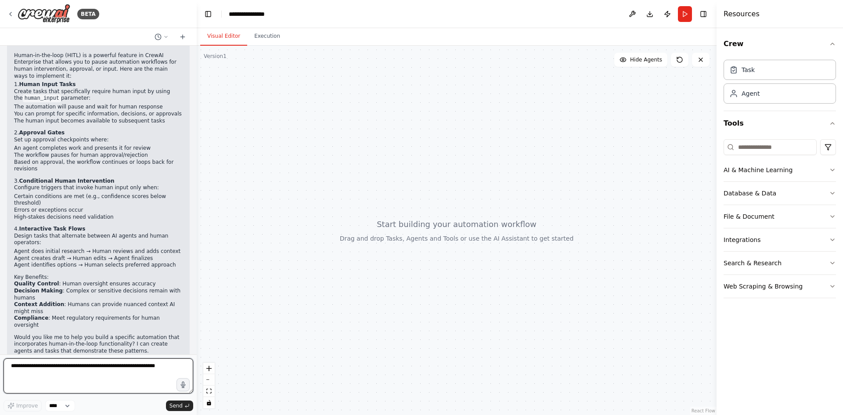
click at [92, 368] on textarea at bounding box center [99, 375] width 190 height 35
click at [154, 368] on textarea at bounding box center [99, 375] width 190 height 35
click at [138, 367] on textarea at bounding box center [99, 375] width 190 height 35
type textarea "**********"
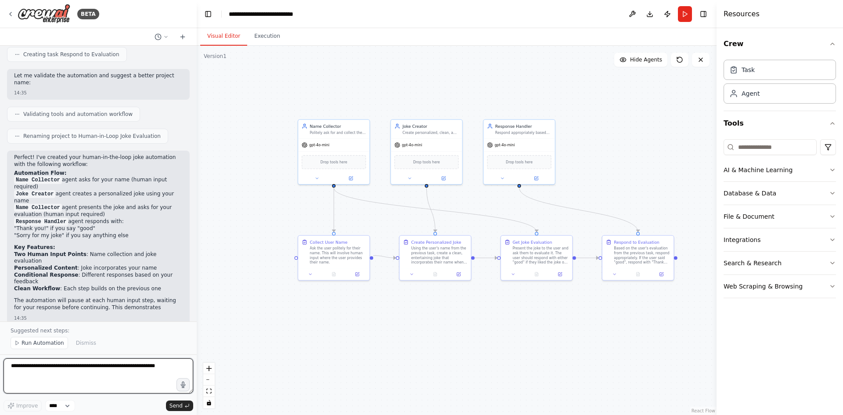
scroll to position [758, 0]
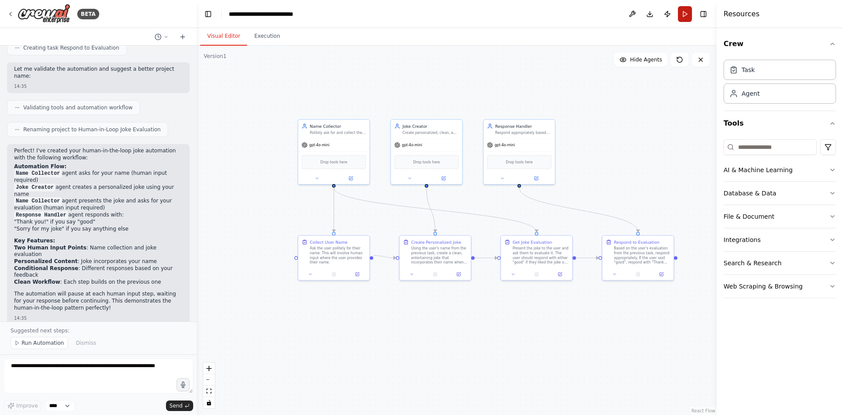
click at [684, 17] on button "Run" at bounding box center [685, 14] width 14 height 16
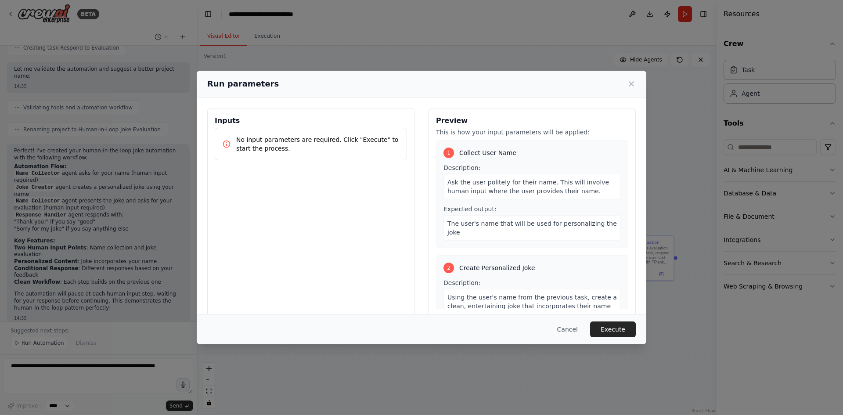
click at [309, 143] on p "No input parameters are required. Click "Execute" to start the process." at bounding box center [317, 144] width 163 height 18
drag, startPoint x: 344, startPoint y: 140, endPoint x: 358, endPoint y: 140, distance: 14.1
click at [357, 140] on p "No input parameters are required. Click "Execute" to start the process." at bounding box center [317, 144] width 163 height 18
drag, startPoint x: 359, startPoint y: 141, endPoint x: 360, endPoint y: 151, distance: 9.7
click at [359, 144] on p "No input parameters are required. Click "Execute" to start the process." at bounding box center [317, 144] width 163 height 18
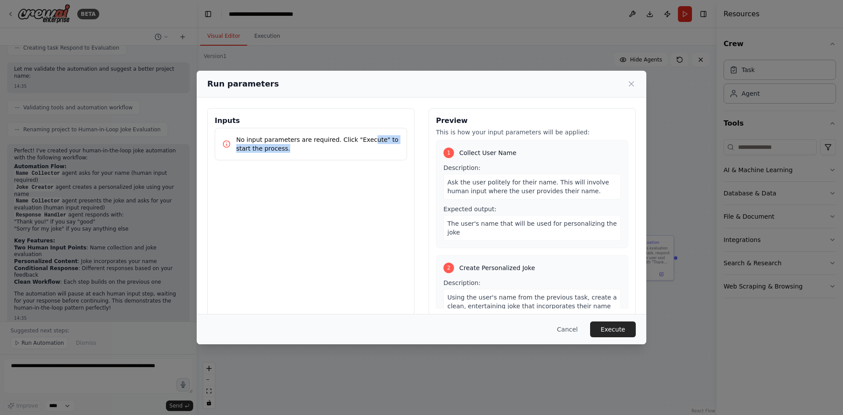
click at [333, 155] on div "No input parameters are required. Click "Execute" to start the process." at bounding box center [311, 144] width 192 height 32
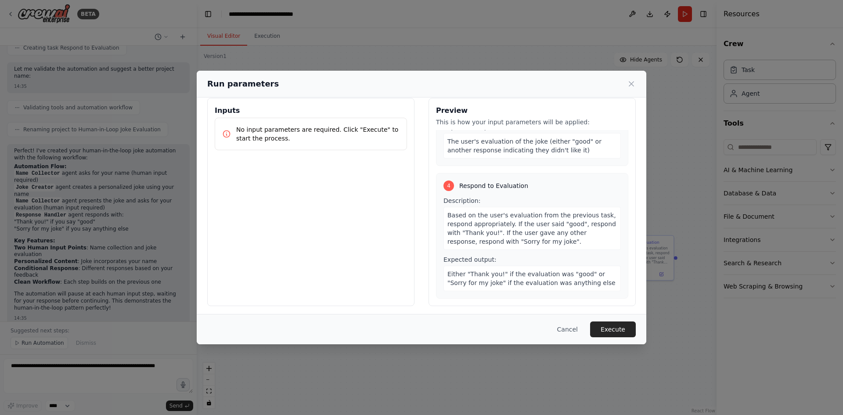
scroll to position [12, 0]
click at [610, 328] on button "Execute" at bounding box center [613, 329] width 46 height 16
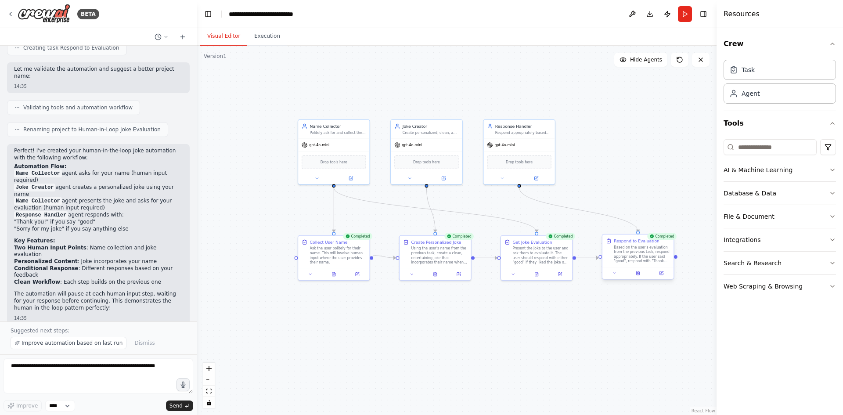
click at [606, 249] on div "Respond to Evaluation Based on the user's evaluation from the previous task, re…" at bounding box center [638, 250] width 64 height 25
click at [630, 256] on div "Based on the user's evaluation from the previous task, respond appropriately. I…" at bounding box center [642, 254] width 56 height 18
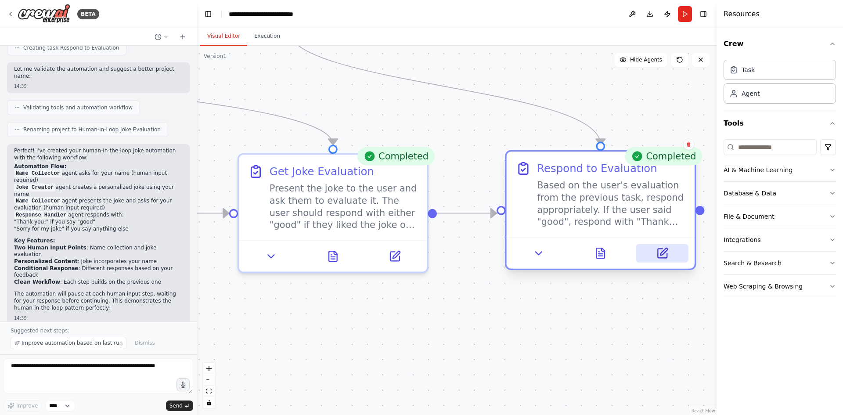
click at [653, 256] on button at bounding box center [662, 253] width 53 height 18
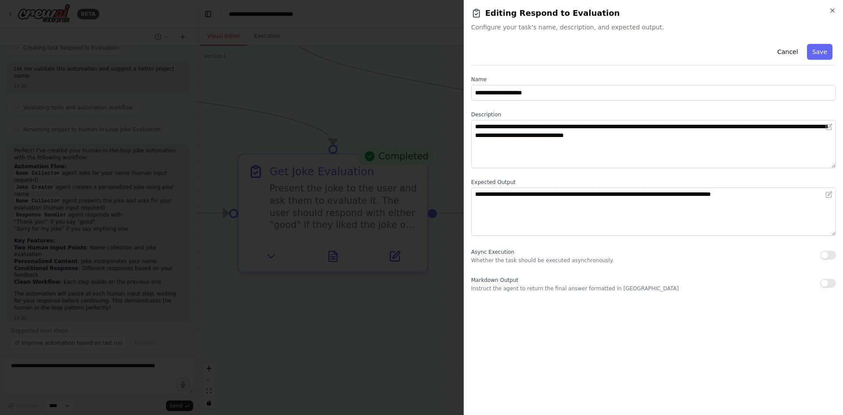
click at [412, 314] on div at bounding box center [421, 207] width 843 height 415
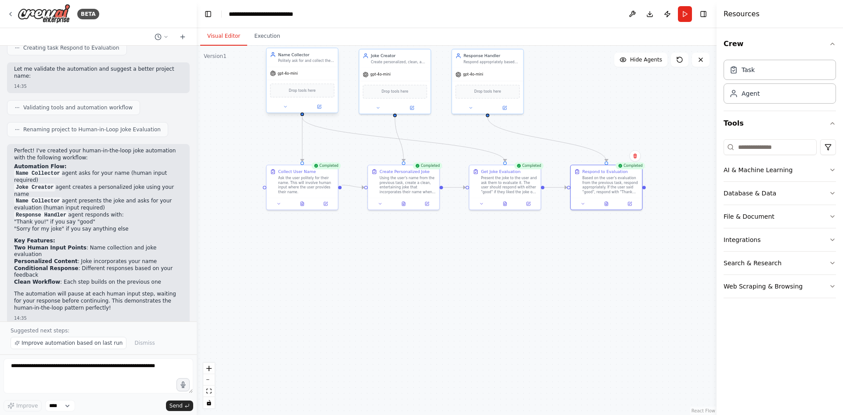
click at [296, 71] on div "gpt-4o-mini" at bounding box center [284, 74] width 28 height 6
click at [299, 180] on div "Ask the user politely for their name. This will involve human input where the u…" at bounding box center [306, 183] width 56 height 18
click at [317, 199] on button at bounding box center [326, 202] width 20 height 7
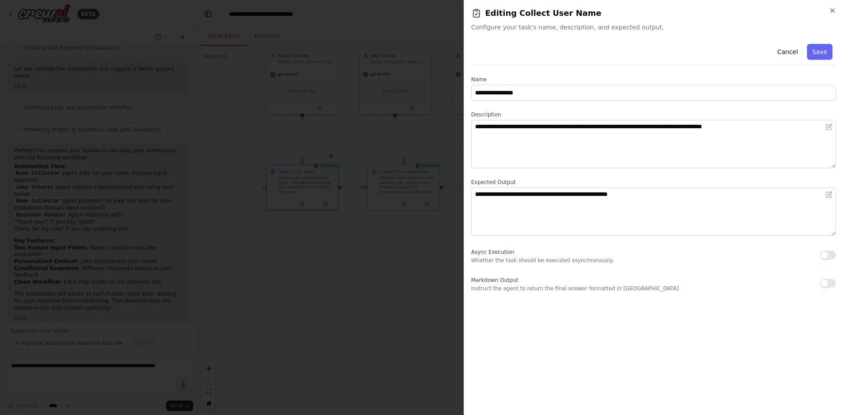
click at [377, 250] on div at bounding box center [421, 207] width 843 height 415
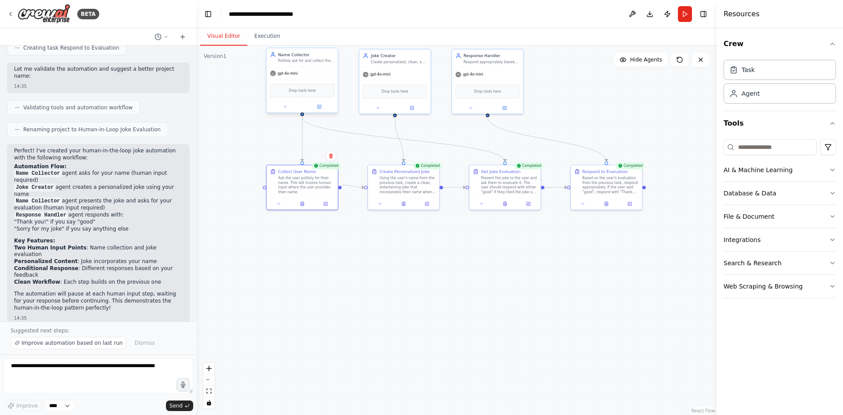
click at [311, 60] on div "Politely ask for and collect the user's name to personalize the experience" at bounding box center [306, 61] width 56 height 5
click at [311, 73] on div "gpt-4o-mini" at bounding box center [302, 73] width 71 height 13
click at [318, 112] on div at bounding box center [302, 106] width 71 height 11
click at [321, 110] on div at bounding box center [302, 106] width 71 height 11
click at [323, 108] on button at bounding box center [319, 106] width 33 height 7
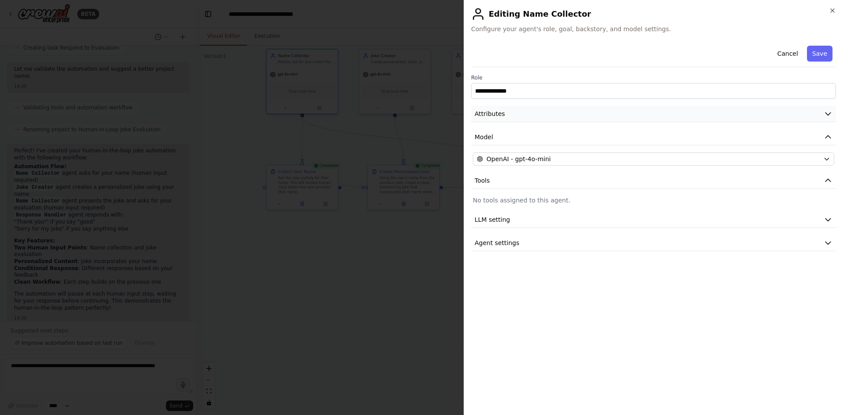
click at [581, 115] on button "Attributes" at bounding box center [653, 114] width 365 height 16
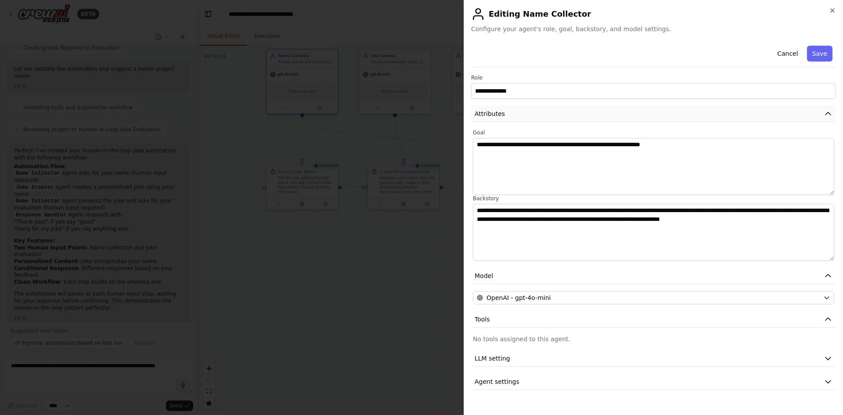
click at [581, 115] on button "Attributes" at bounding box center [653, 114] width 365 height 16
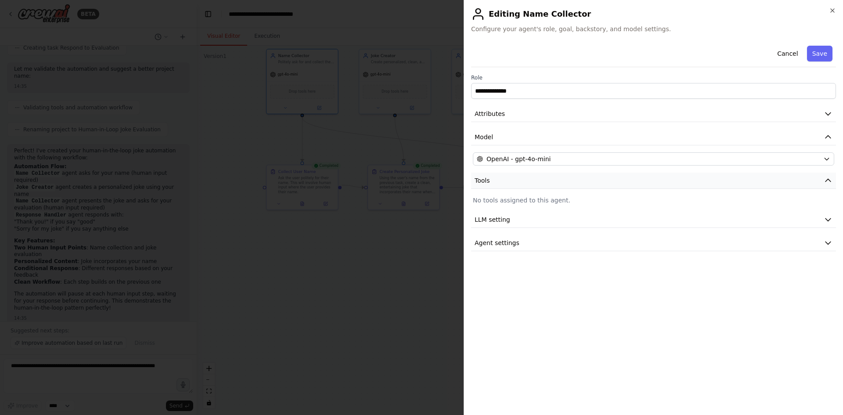
click at [570, 180] on button "Tools" at bounding box center [653, 181] width 365 height 16
click at [527, 227] on button "Agent settings" at bounding box center [653, 227] width 365 height 16
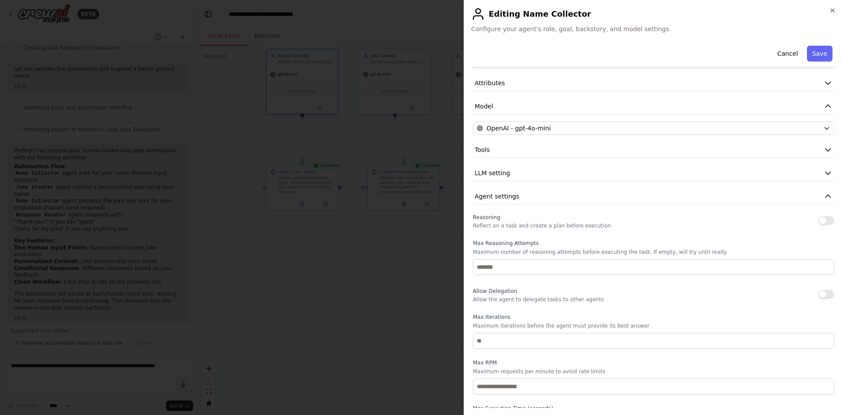
scroll to position [63, 0]
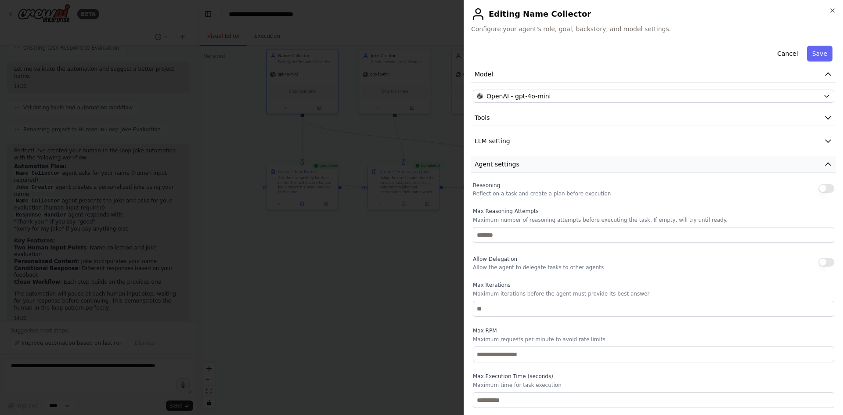
click at [532, 164] on button "Agent settings" at bounding box center [653, 164] width 365 height 16
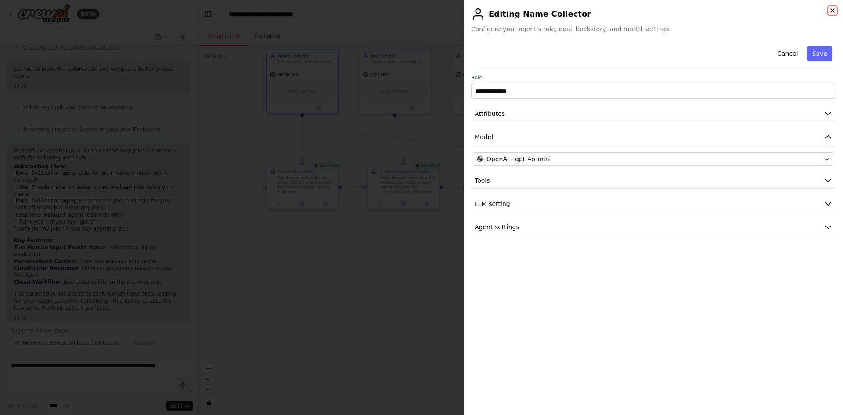
click at [831, 11] on icon "button" at bounding box center [832, 10] width 7 height 7
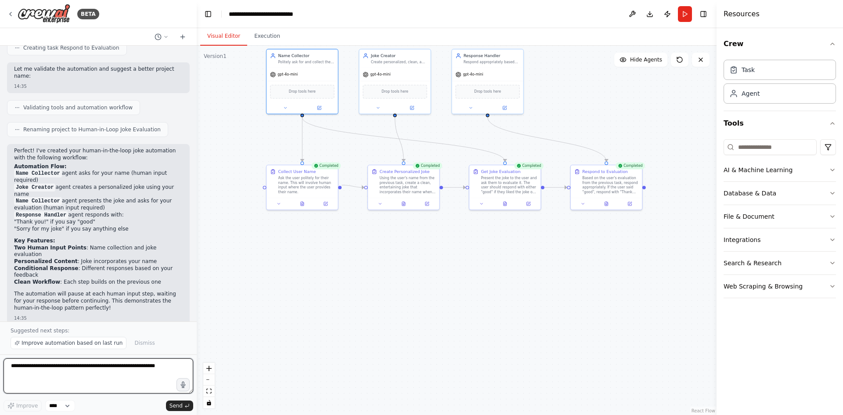
click at [125, 359] on textarea at bounding box center [99, 375] width 190 height 35
type textarea "**********"
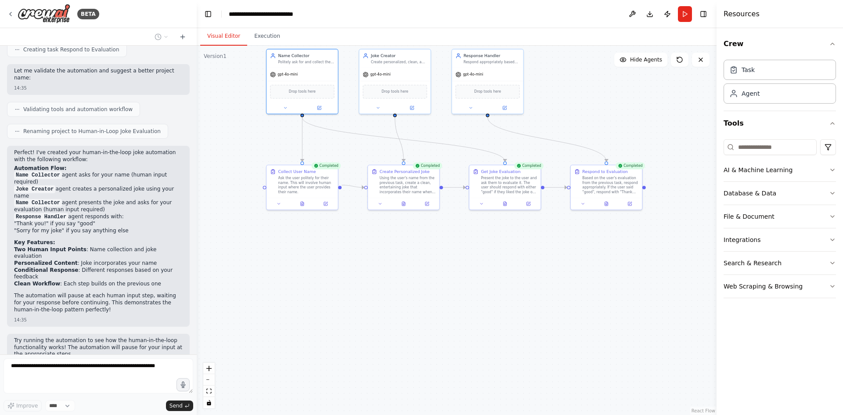
scroll to position [779, 0]
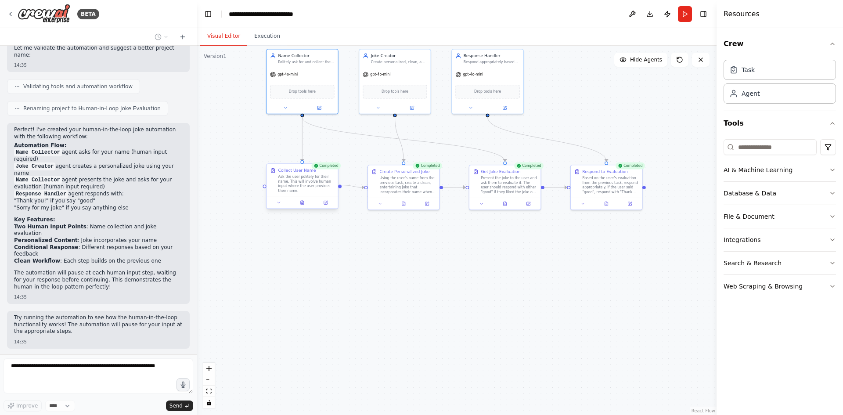
click at [315, 191] on div "Collect User Name Ask the user politely for their name. This will involve human…" at bounding box center [302, 180] width 71 height 32
click at [325, 202] on div at bounding box center [302, 203] width 71 height 12
click at [326, 201] on icon at bounding box center [326, 202] width 3 height 3
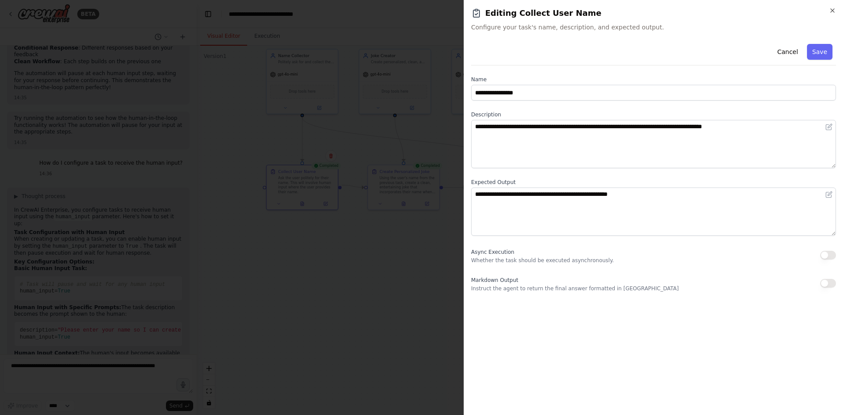
click at [827, 257] on button "button" at bounding box center [828, 255] width 16 height 9
click at [827, 256] on button "button" at bounding box center [828, 255] width 16 height 9
click at [826, 271] on div "**********" at bounding box center [653, 166] width 365 height 252
click at [830, 283] on button "button" at bounding box center [828, 283] width 16 height 9
click at [829, 256] on button "button" at bounding box center [828, 255] width 16 height 9
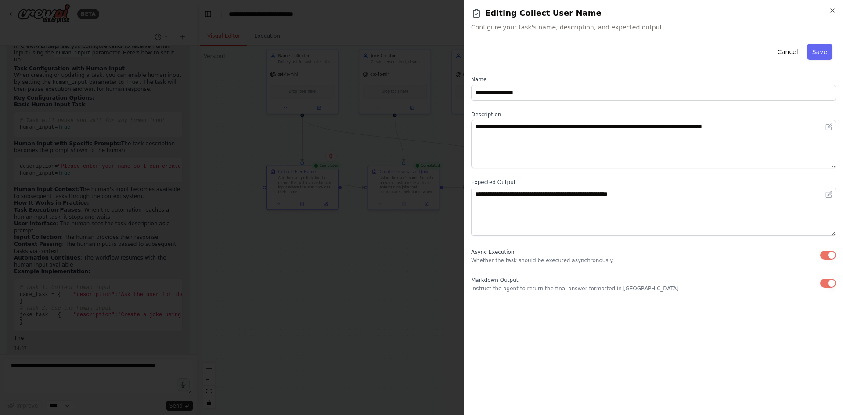
click at [834, 284] on button "button" at bounding box center [828, 283] width 16 height 9
click at [828, 247] on div "Async Execution Whether the task should be executed asynchronously." at bounding box center [653, 255] width 365 height 18
click at [831, 255] on button "button" at bounding box center [828, 255] width 16 height 9
click at [830, 14] on h2 "Editing Collect User Name" at bounding box center [653, 13] width 365 height 12
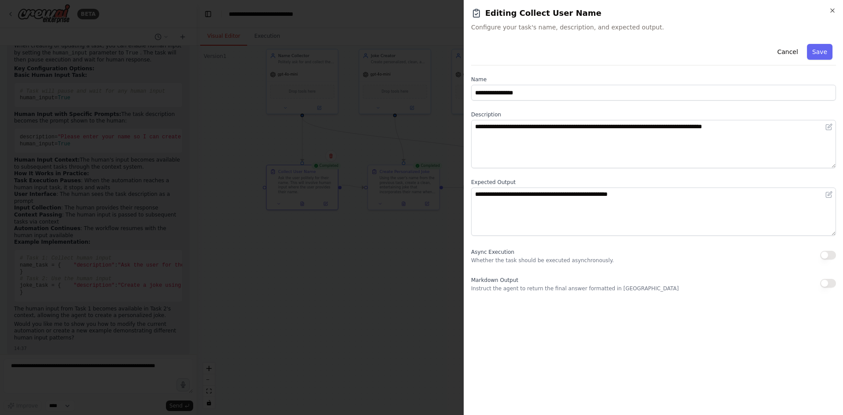
click at [839, 11] on div "**********" at bounding box center [653, 207] width 379 height 415
click at [838, 10] on div "**********" at bounding box center [653, 207] width 379 height 415
click at [834, 8] on icon "button" at bounding box center [832, 10] width 7 height 7
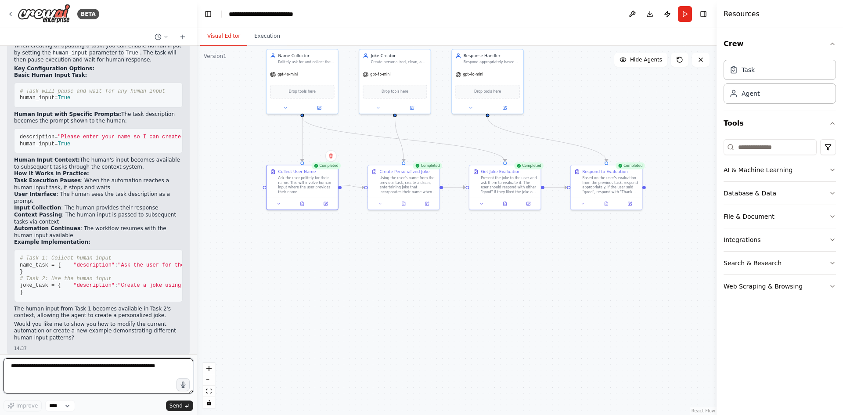
click at [105, 371] on textarea at bounding box center [99, 375] width 190 height 35
type textarea "**********"
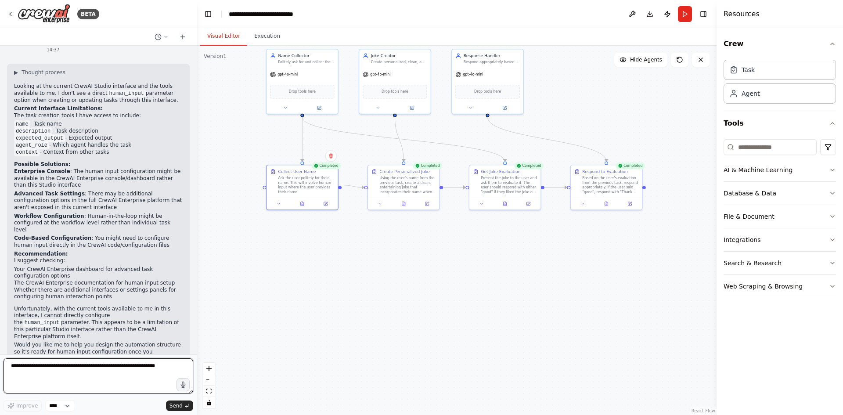
scroll to position [1508, 0]
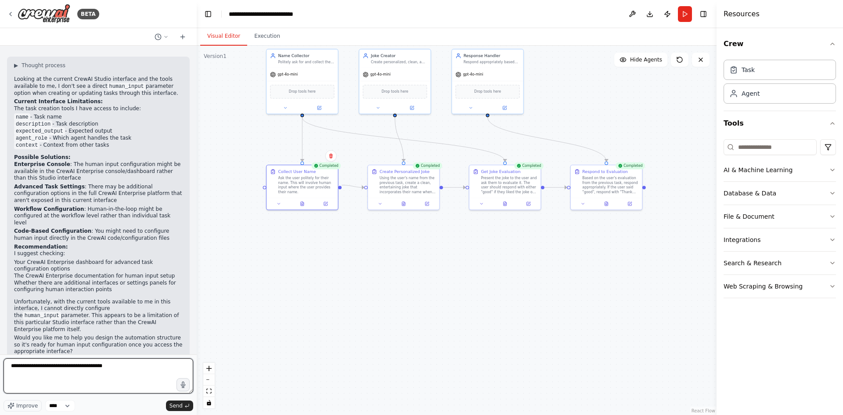
type textarea "**********"
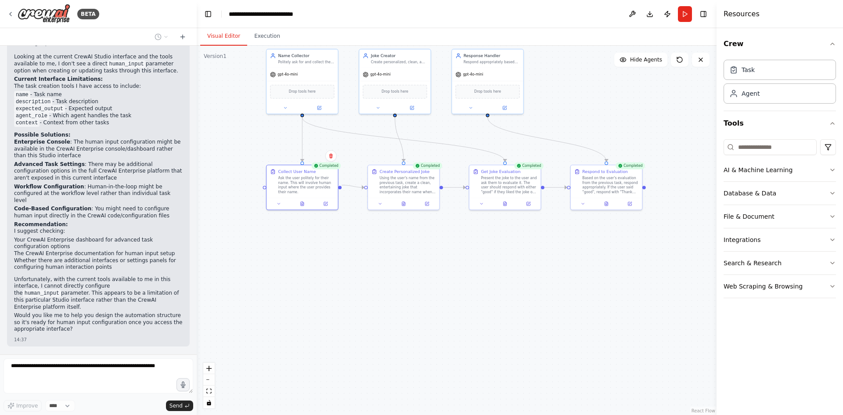
scroll to position [1562, 0]
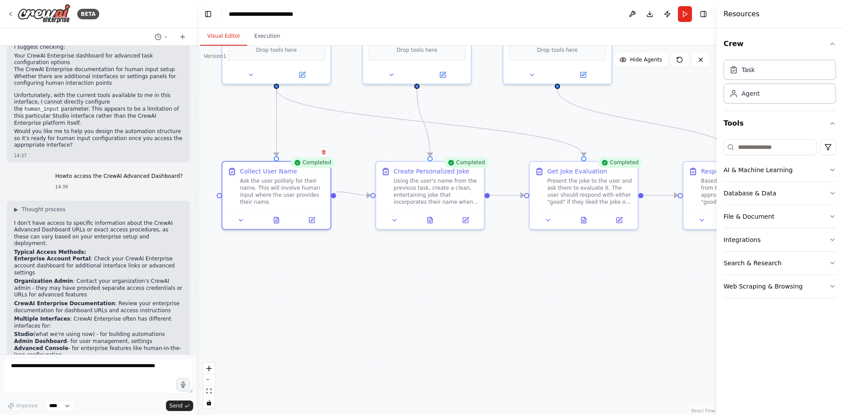
drag, startPoint x: 49, startPoint y: 14, endPoint x: 7, endPoint y: 32, distance: 44.9
click at [7, 32] on div at bounding box center [98, 37] width 197 height 18
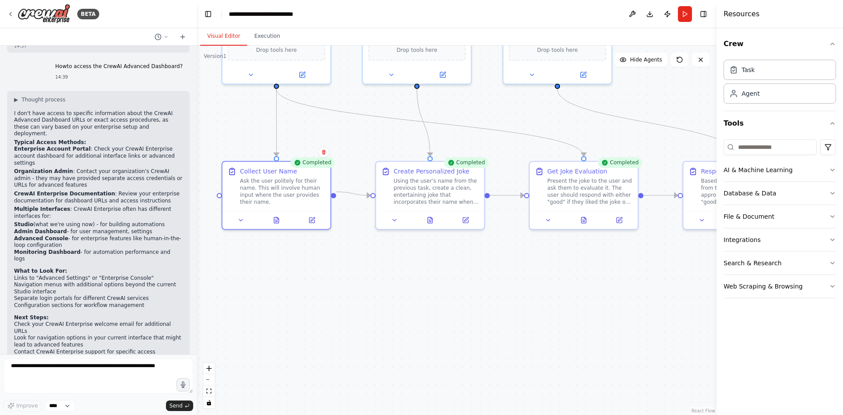
scroll to position [1736, 0]
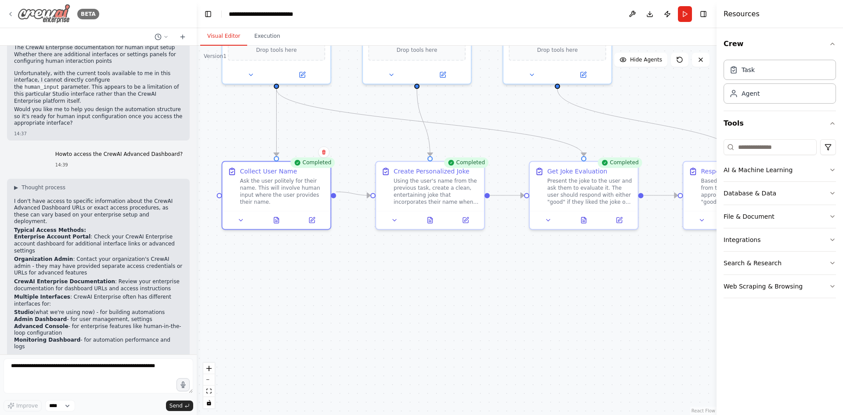
click at [9, 18] on div "BETA" at bounding box center [53, 14] width 92 height 20
